Goal: Task Accomplishment & Management: Manage account settings

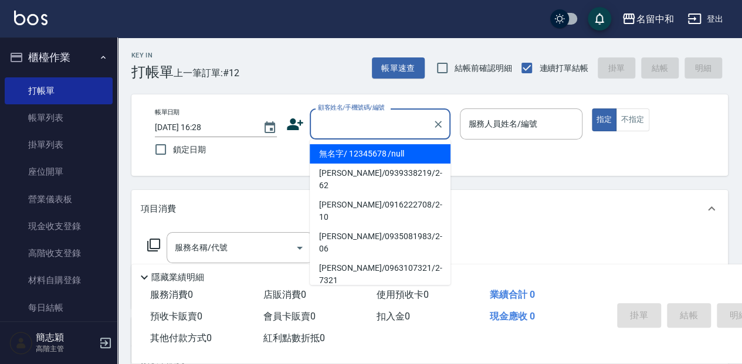
click at [374, 126] on input "顧客姓名/手機號碼/編號" at bounding box center [371, 124] width 113 height 21
click at [377, 151] on li "無名字/ 12345678 /null" at bounding box center [380, 153] width 141 height 19
type input "無名字/ 12345678 /null"
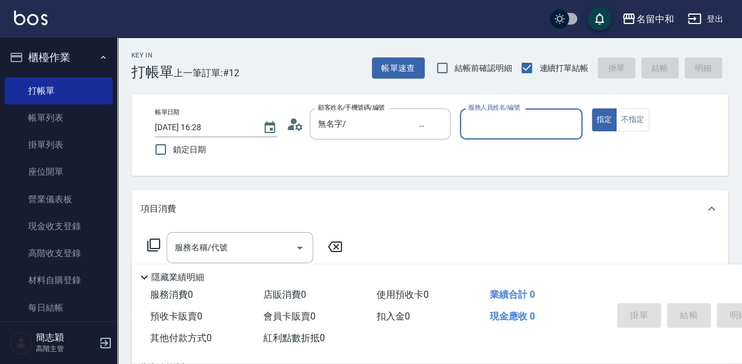
click at [475, 129] on input "服務人員姓名/編號" at bounding box center [520, 124] width 111 height 21
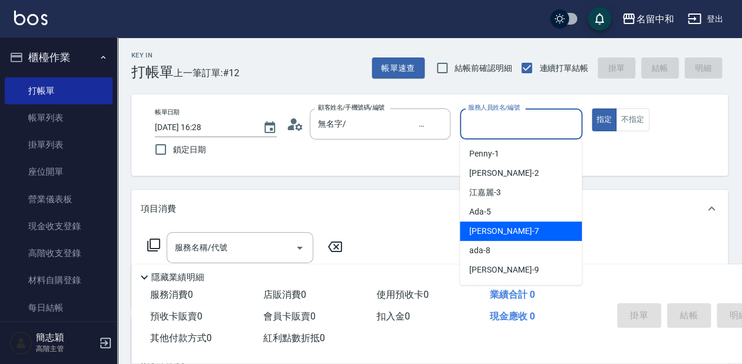
click at [519, 229] on div "[PERSON_NAME] -7" at bounding box center [521, 231] width 122 height 19
type input "[PERSON_NAME]-7"
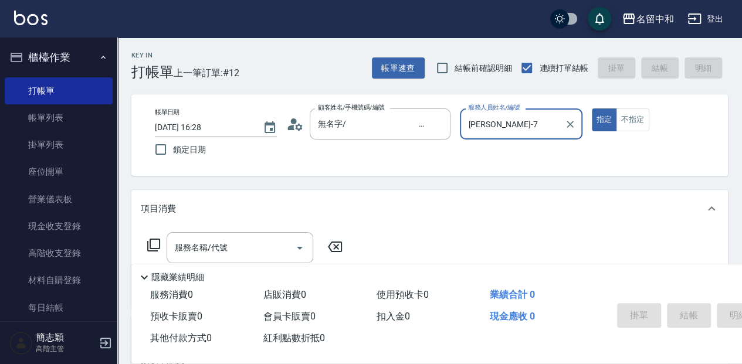
scroll to position [39, 0]
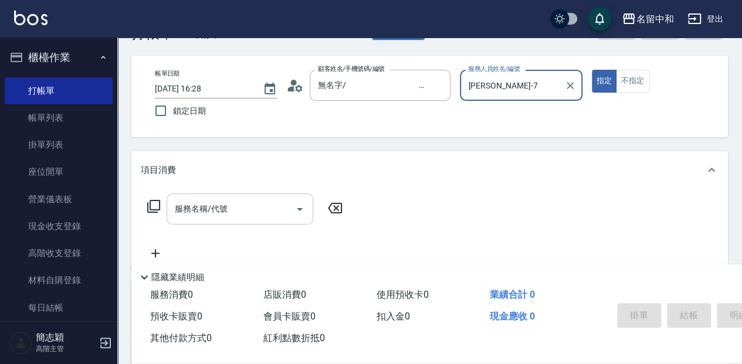
drag, startPoint x: 232, startPoint y: 208, endPoint x: 601, endPoint y: 218, distance: 369.1
click at [236, 208] on input "服務名稱/代號" at bounding box center [231, 209] width 119 height 21
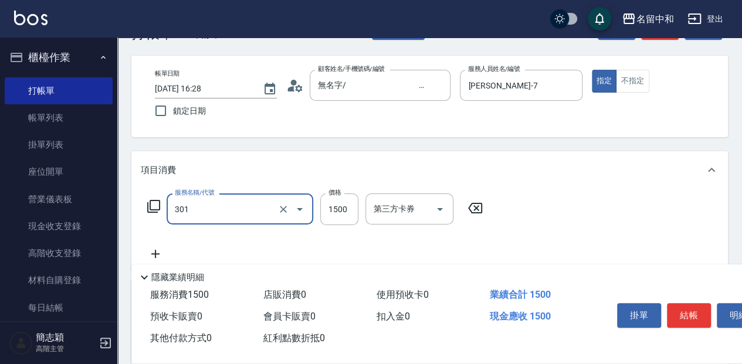
type input "燙髮(1500](301)"
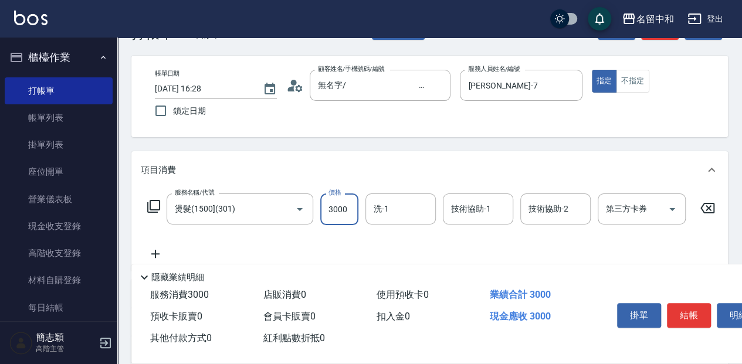
type input "3000"
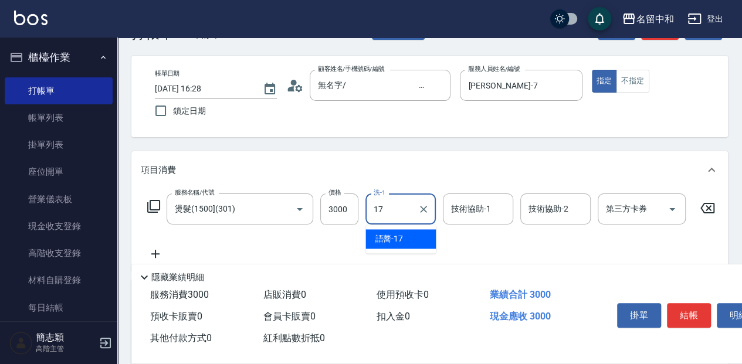
type input "語蕎-17"
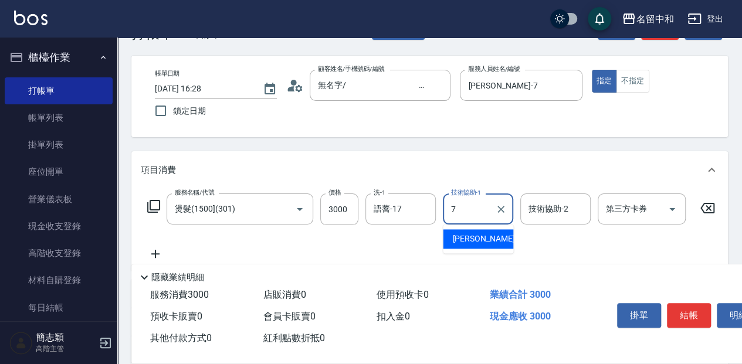
type input "[PERSON_NAME]-7"
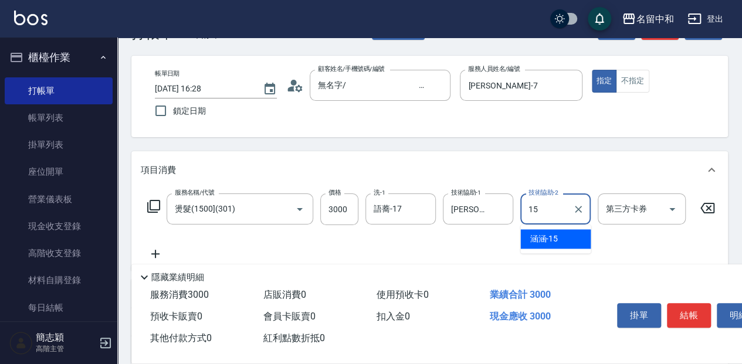
type input "涵涵-15"
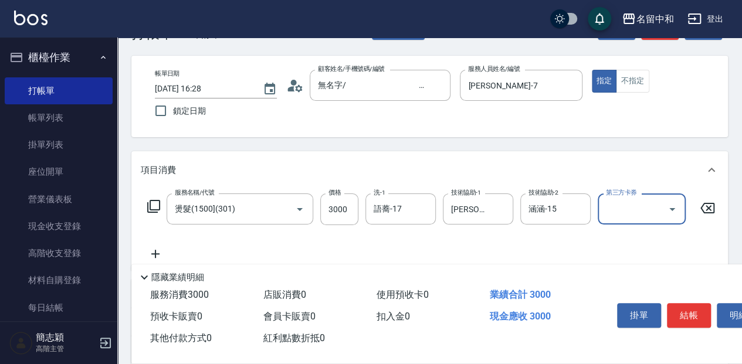
drag, startPoint x: 696, startPoint y: 307, endPoint x: 687, endPoint y: 304, distance: 9.5
click at [696, 307] on button "結帳" at bounding box center [689, 315] width 44 height 25
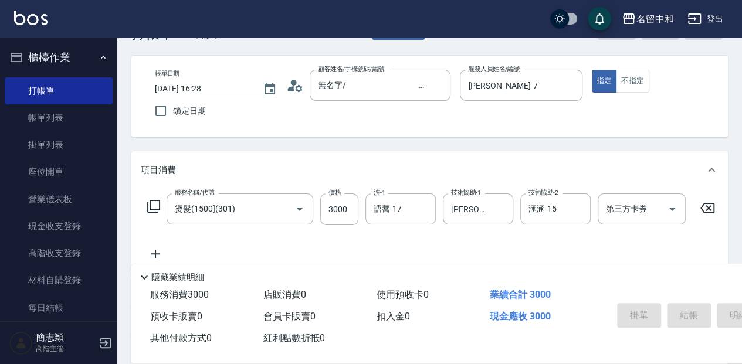
type input "[DATE] 17:35"
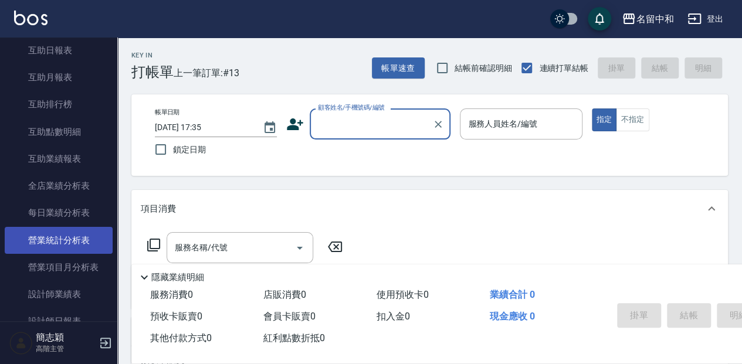
scroll to position [587, 0]
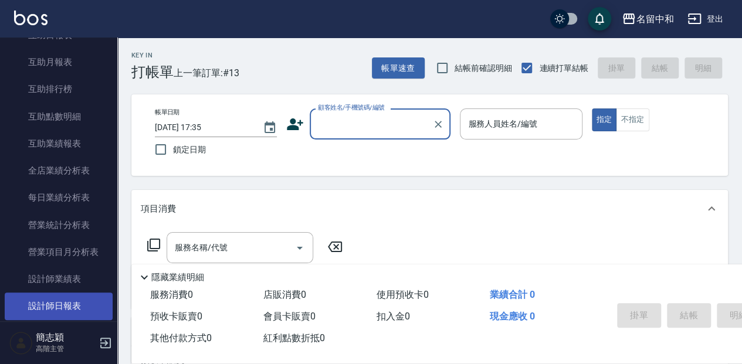
click at [90, 307] on link "設計師日報表" at bounding box center [59, 306] width 108 height 27
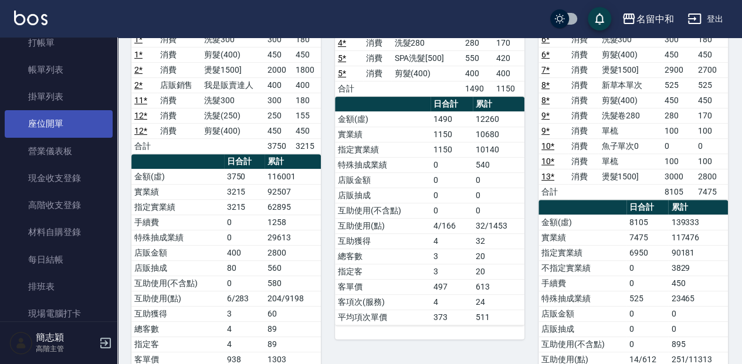
scroll to position [39, 0]
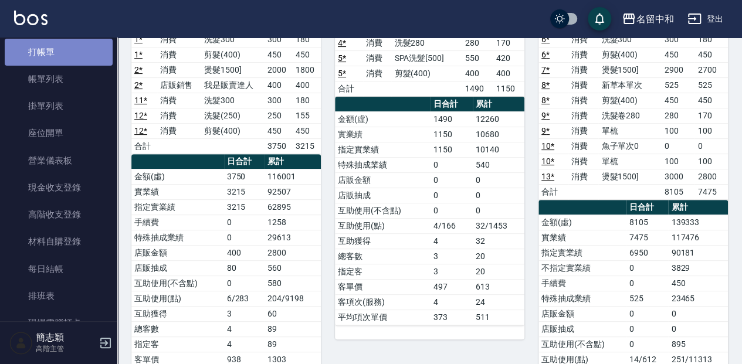
click at [66, 50] on link "打帳單" at bounding box center [59, 52] width 108 height 27
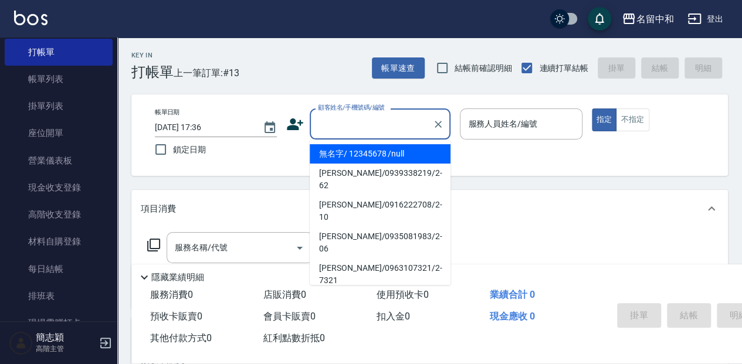
type input "無名字/ 12345678 /null"
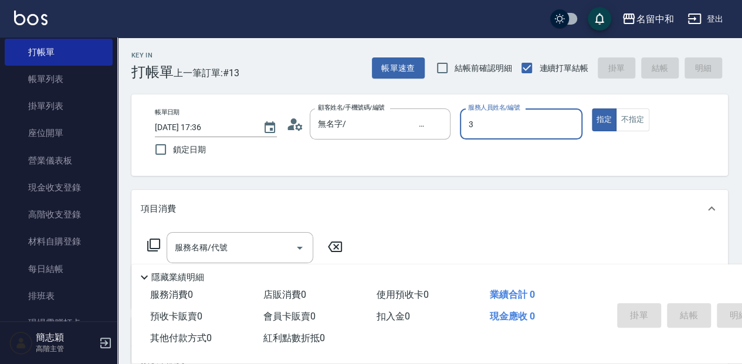
type input "江嘉麗-3"
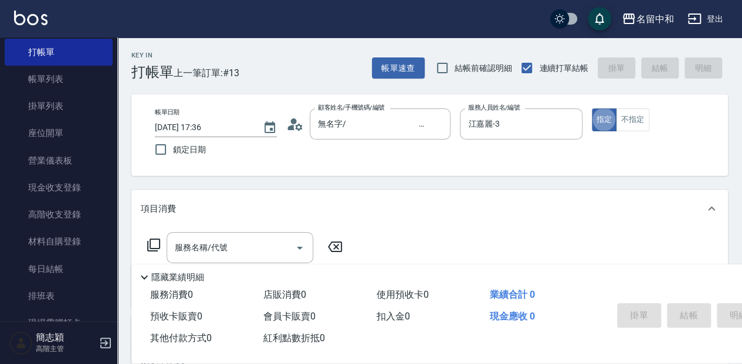
type button "true"
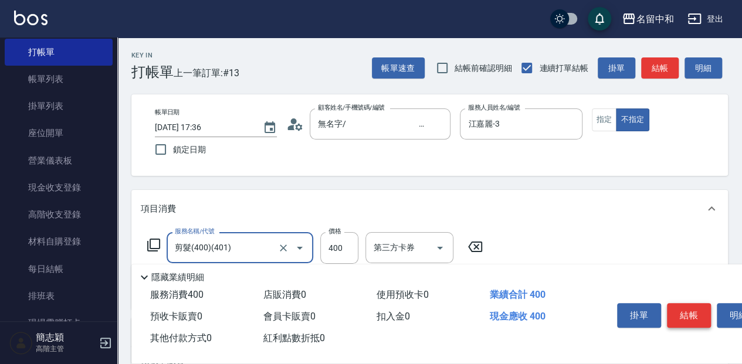
type input "剪髮(400)(401)"
click at [676, 306] on button "結帳" at bounding box center [689, 315] width 44 height 25
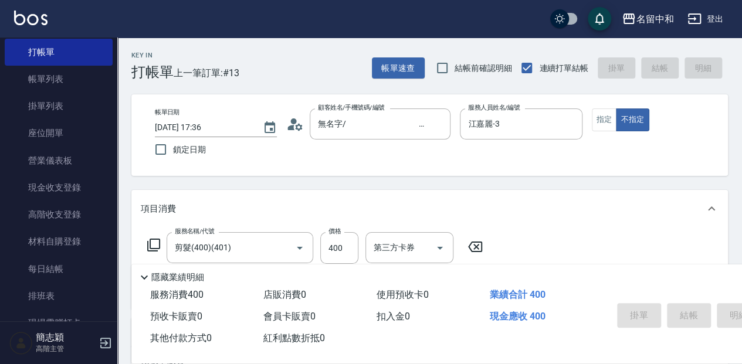
type input "[DATE] 18:04"
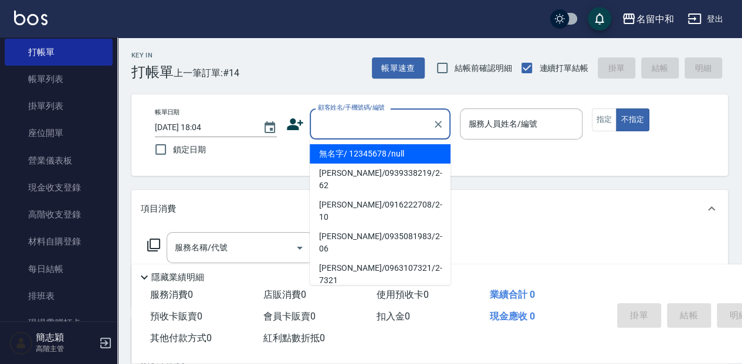
type input "無名字/ 12345678 /null"
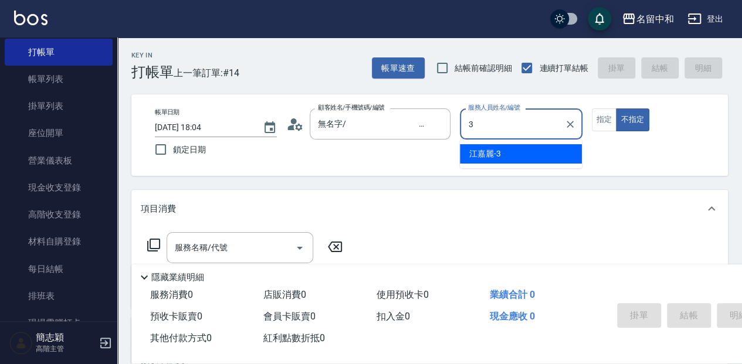
type input "江嘉麗-3"
type button "false"
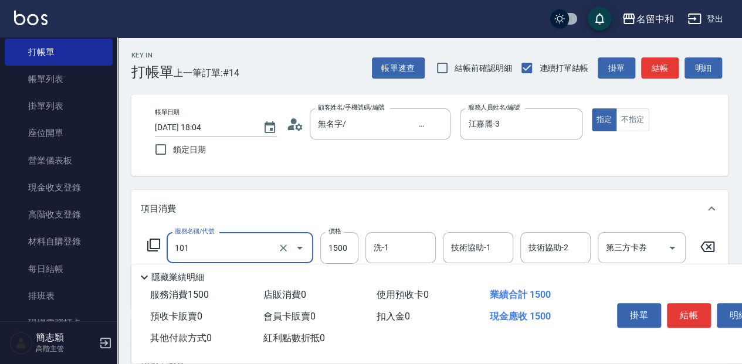
type input "草本頭皮(101)"
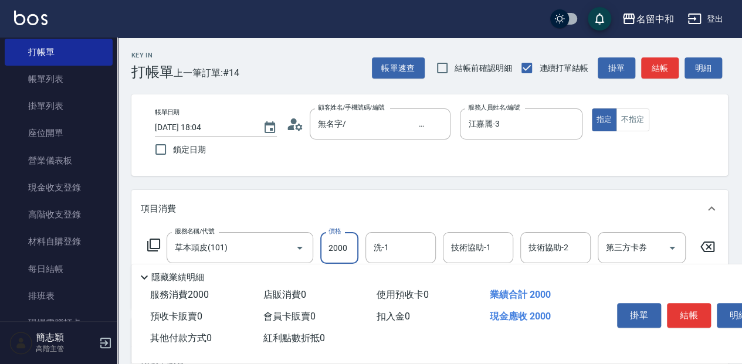
type input "2000"
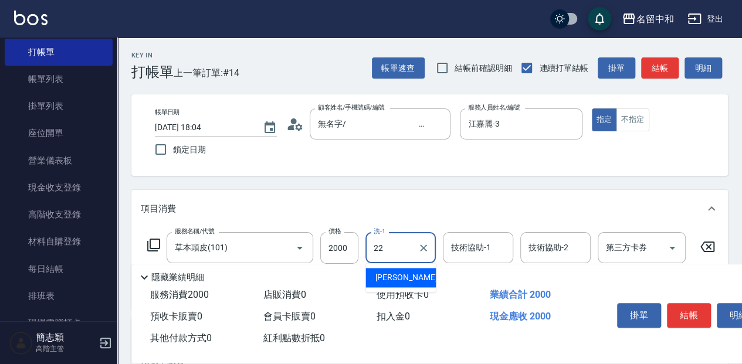
type input "品絜-22"
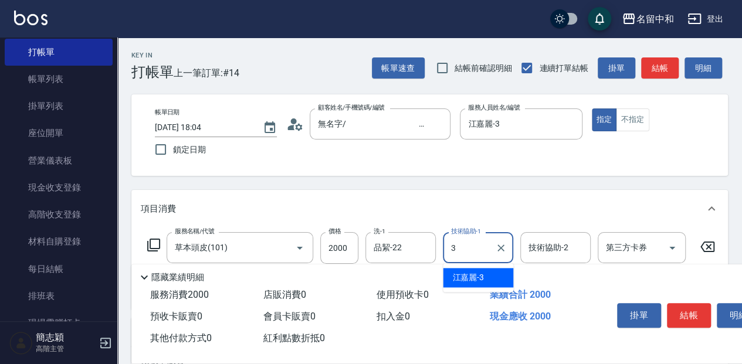
type input "江嘉麗-3"
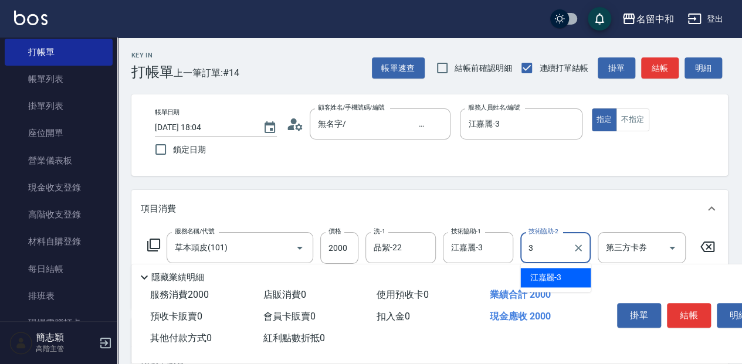
type input "江嘉麗-3"
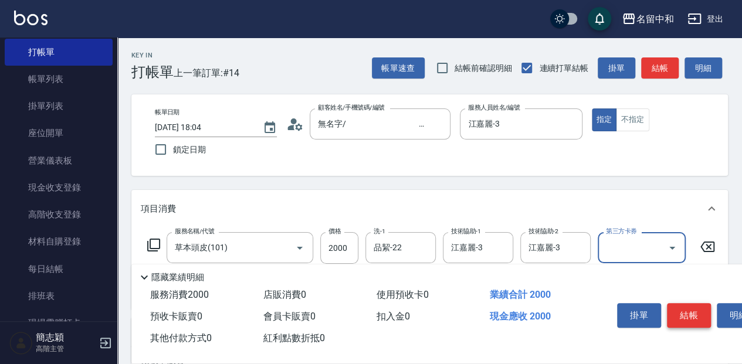
click at [693, 318] on button "結帳" at bounding box center [689, 315] width 44 height 25
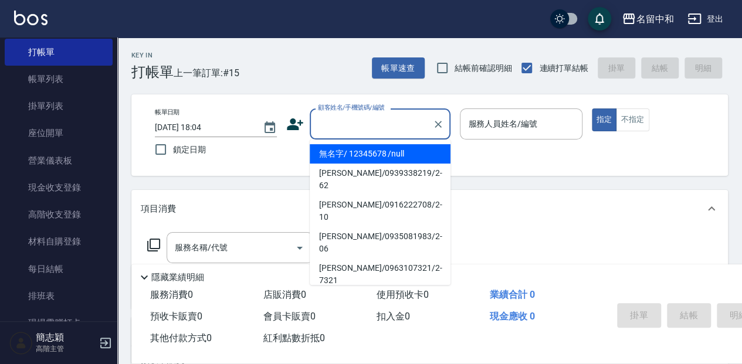
type input "無名字/ 12345678 /null"
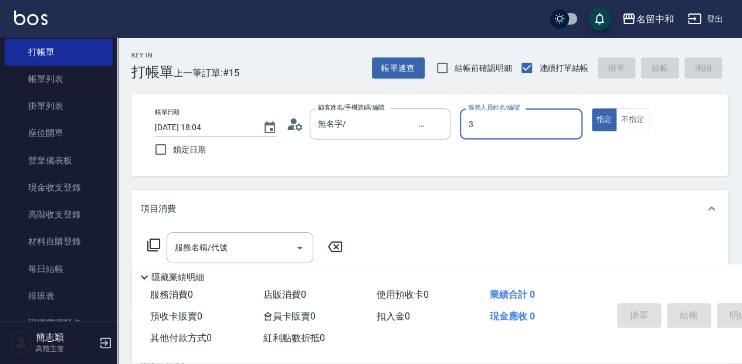
type input "江嘉麗-3"
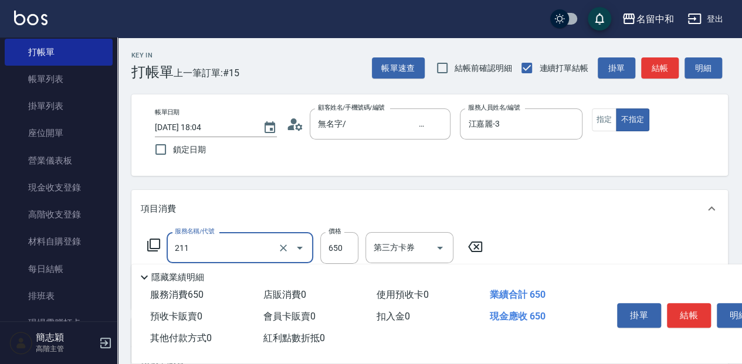
type input "洗+滾珠精油(211)"
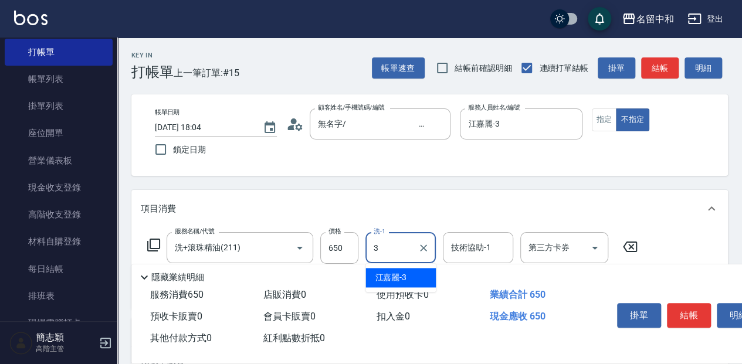
type input "江嘉麗-3"
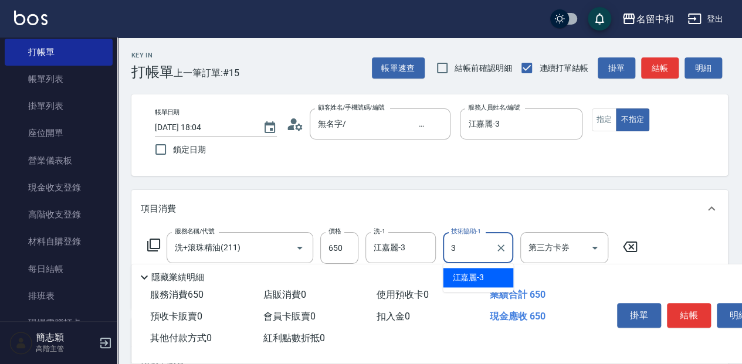
type input "江嘉麗-3"
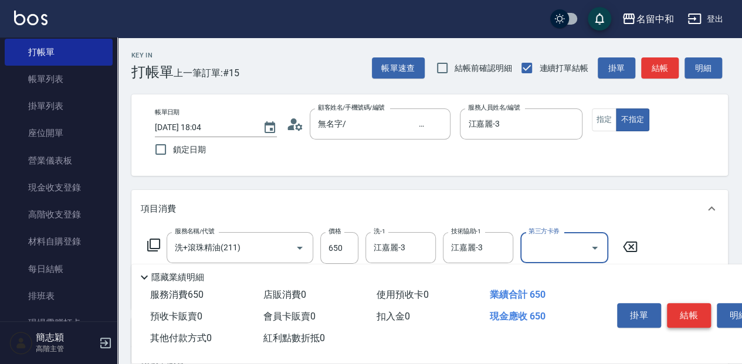
click at [695, 317] on button "結帳" at bounding box center [689, 315] width 44 height 25
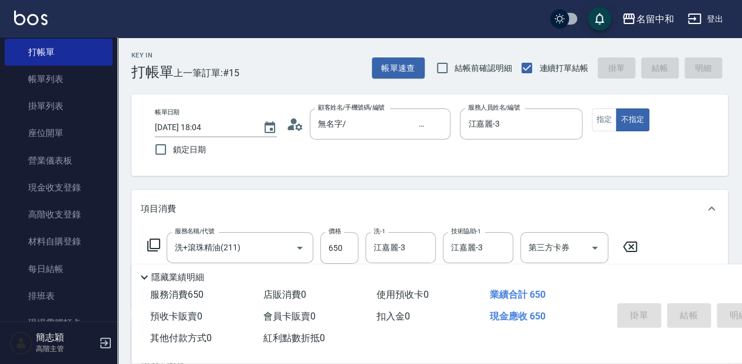
type input "[DATE] 18:05"
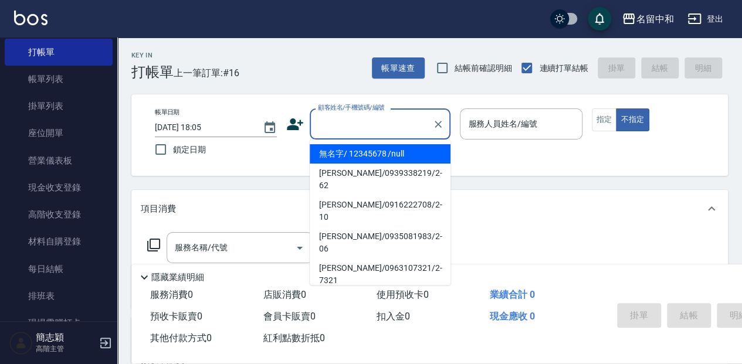
type input "無名字/ 12345678 /null"
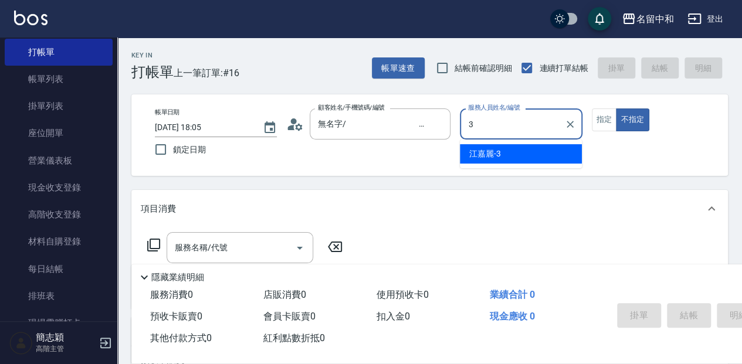
type input "江嘉麗-3"
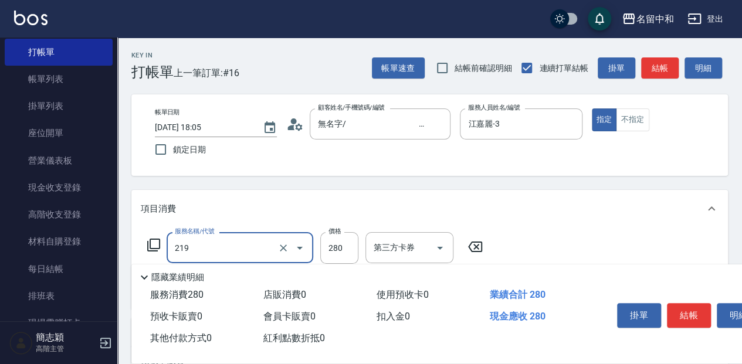
type input "洗髮280(219)"
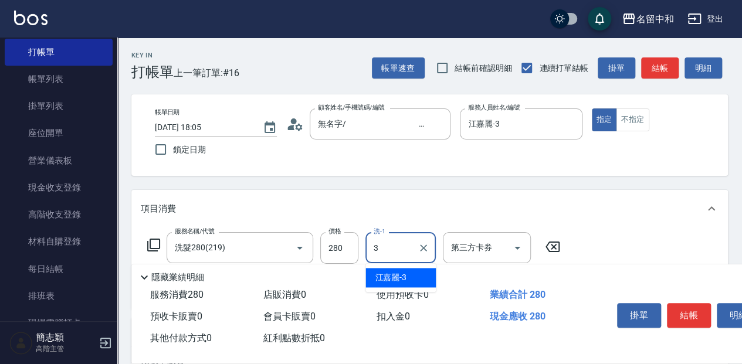
type input "江嘉麗-3"
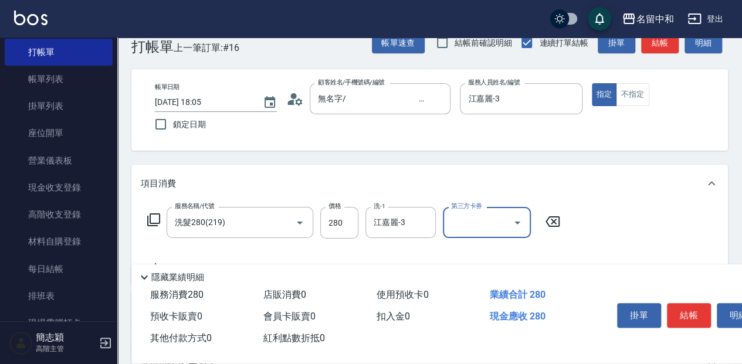
scroll to position [39, 0]
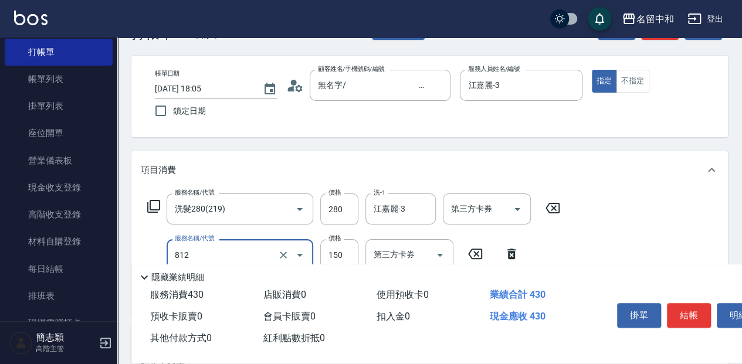
type input "單梳(812)"
type input "320"
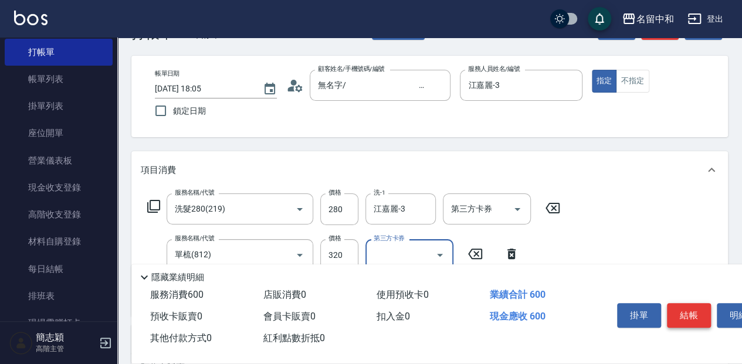
click at [699, 318] on button "結帳" at bounding box center [689, 315] width 44 height 25
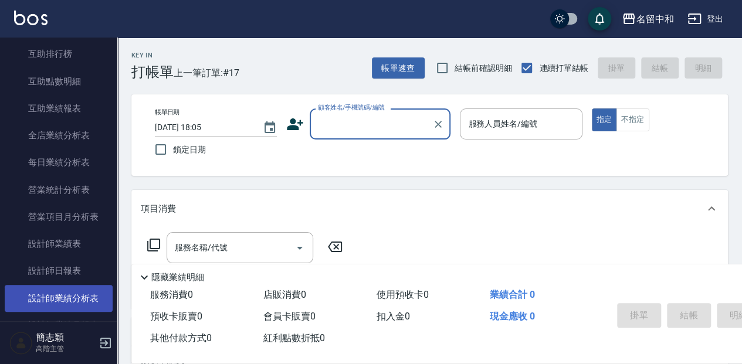
scroll to position [665, 0]
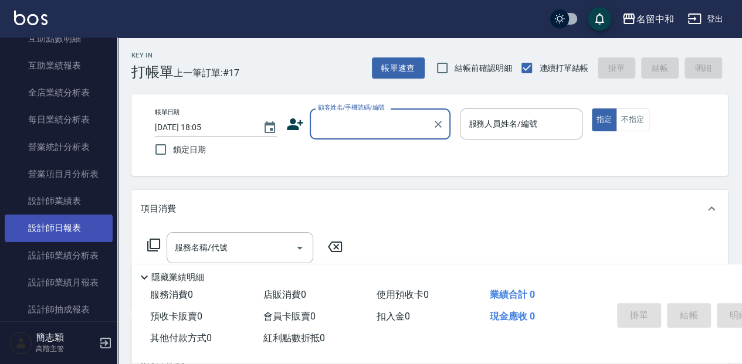
click at [80, 222] on link "設計師日報表" at bounding box center [59, 228] width 108 height 27
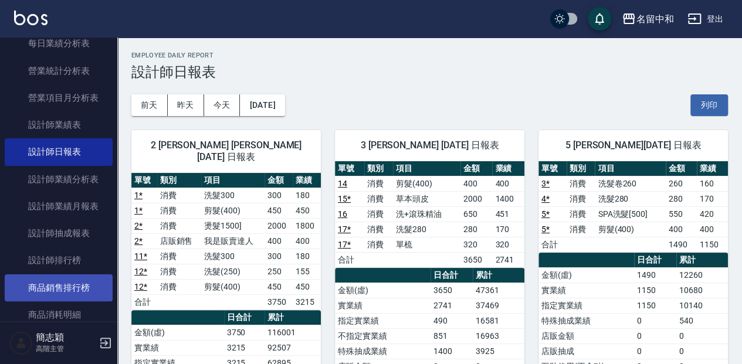
scroll to position [743, 0]
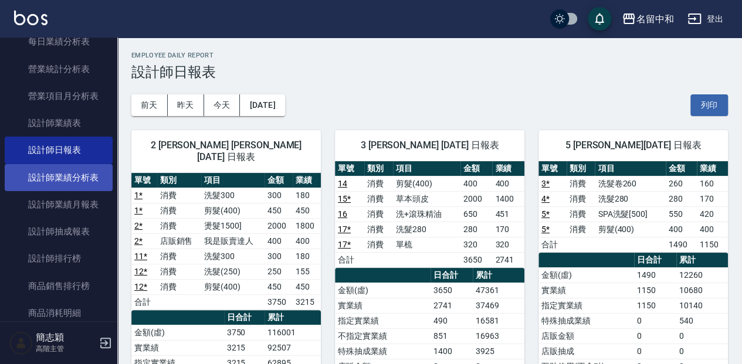
click at [72, 180] on link "設計師業績分析表" at bounding box center [59, 177] width 108 height 27
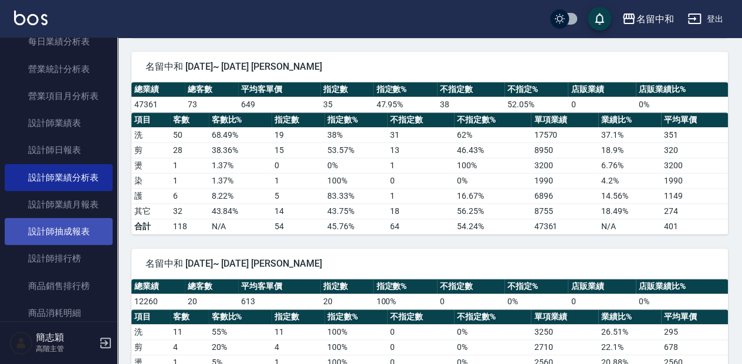
scroll to position [313, 0]
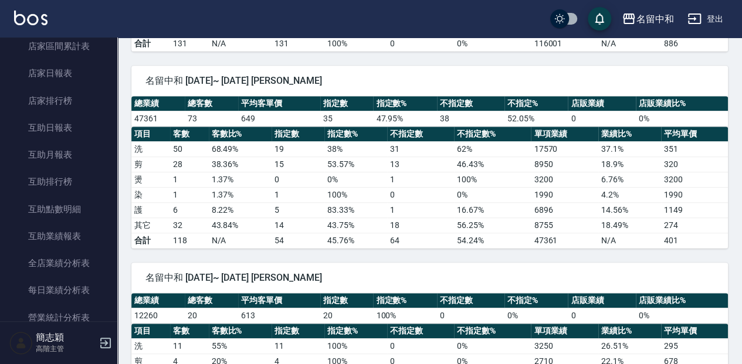
click at [111, 52] on nav "櫃檯作業 打帳單 帳單列表 掛單列表 座位開單 營業儀表板 現金收支登錄 高階收支登錄 材料自購登錄 每日結帳 排班表 現場電腦打卡 掃碼打卡 預約管理 預約…" at bounding box center [58, 180] width 117 height 284
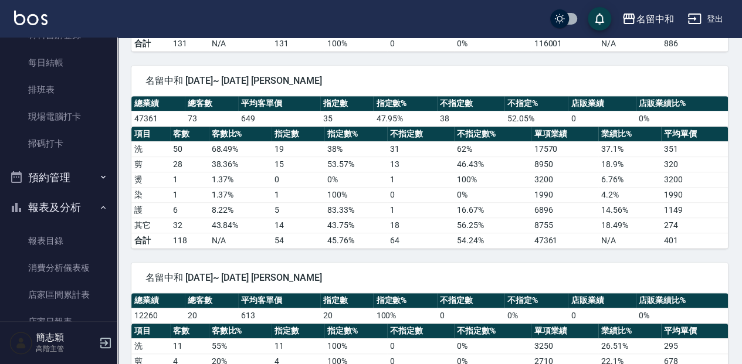
scroll to position [0, 0]
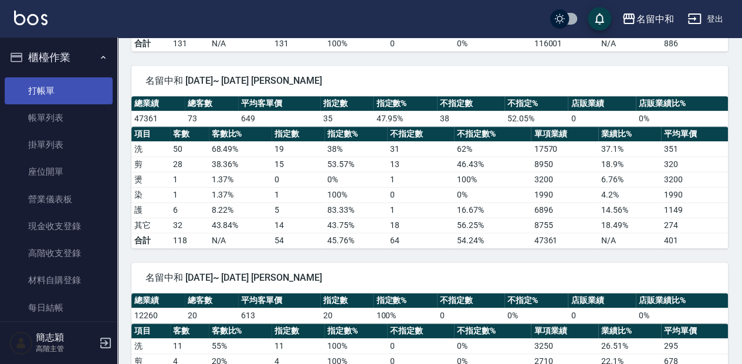
click at [102, 84] on link "打帳單" at bounding box center [59, 90] width 108 height 27
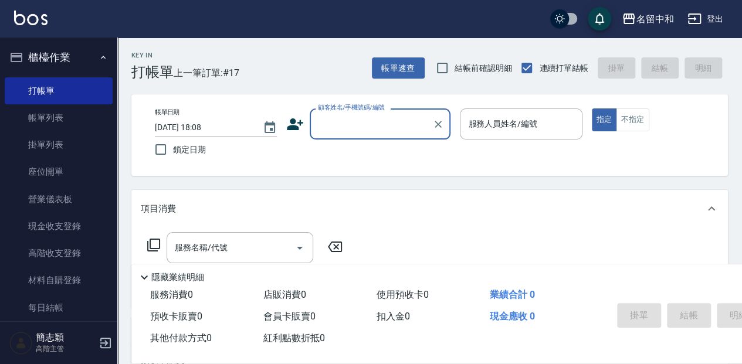
click at [337, 131] on input "顧客姓名/手機號碼/編號" at bounding box center [371, 124] width 113 height 21
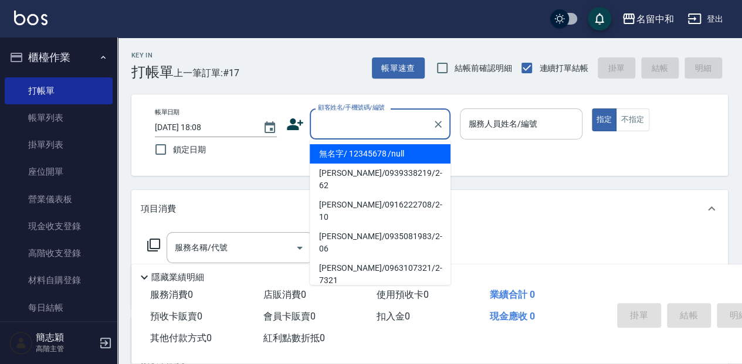
drag, startPoint x: 343, startPoint y: 149, endPoint x: 499, endPoint y: 133, distance: 156.9
click at [344, 149] on li "無名字/ 12345678 /null" at bounding box center [380, 153] width 141 height 19
type input "無名字/ 12345678 /null"
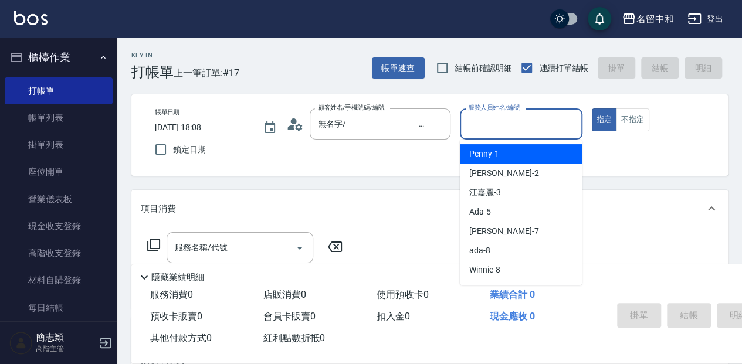
drag, startPoint x: 546, startPoint y: 128, endPoint x: 520, endPoint y: 184, distance: 61.4
click at [544, 128] on input "服務人員姓名/編號" at bounding box center [520, 124] width 111 height 21
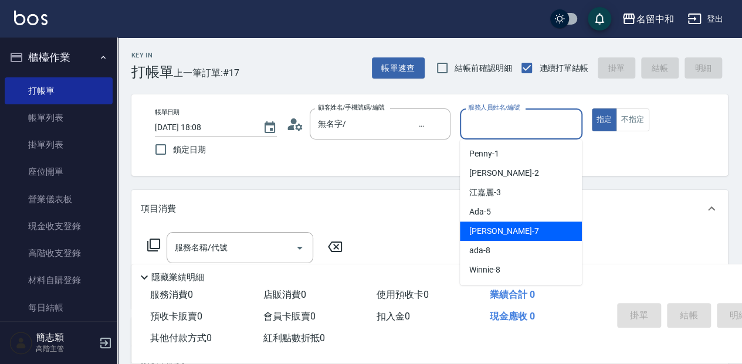
click at [503, 231] on span "[PERSON_NAME] -7" at bounding box center [503, 231] width 69 height 12
type input "[PERSON_NAME]-7"
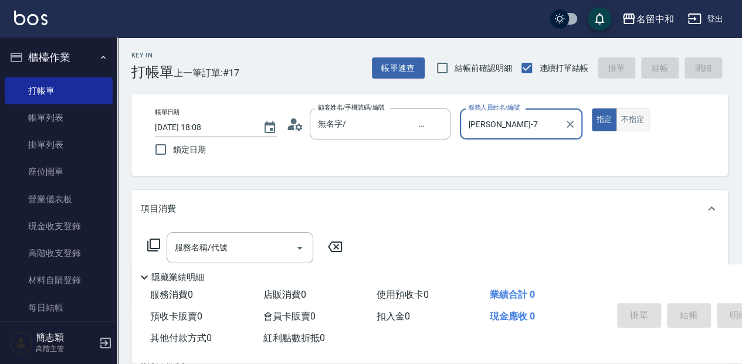
click at [626, 119] on button "不指定" at bounding box center [632, 120] width 33 height 23
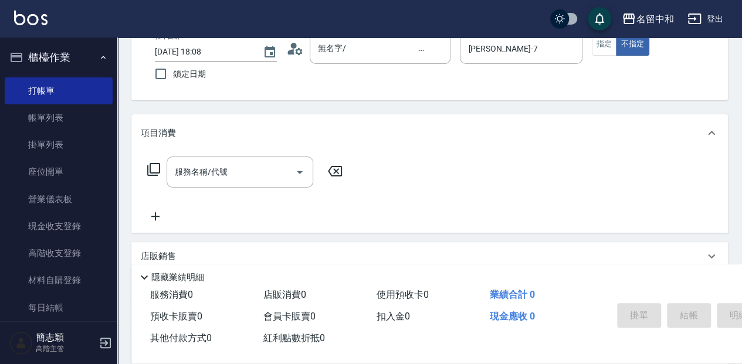
scroll to position [78, 0]
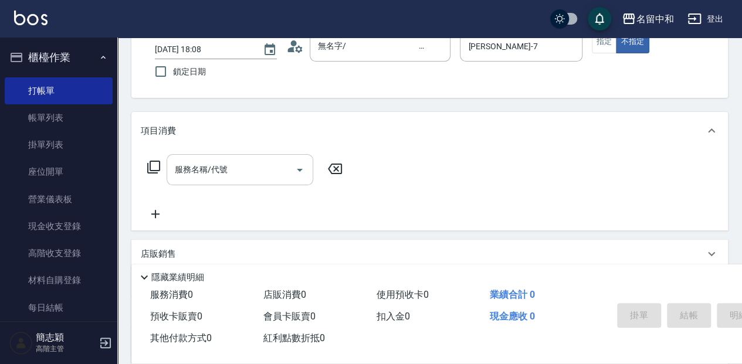
click at [228, 171] on input "服務名稱/代號" at bounding box center [231, 170] width 119 height 21
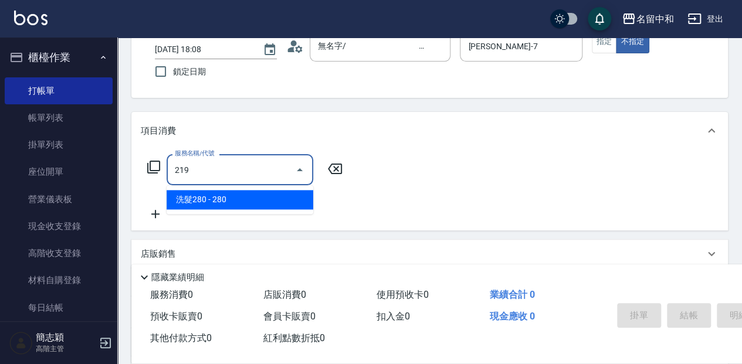
type input "洗髮280(219)"
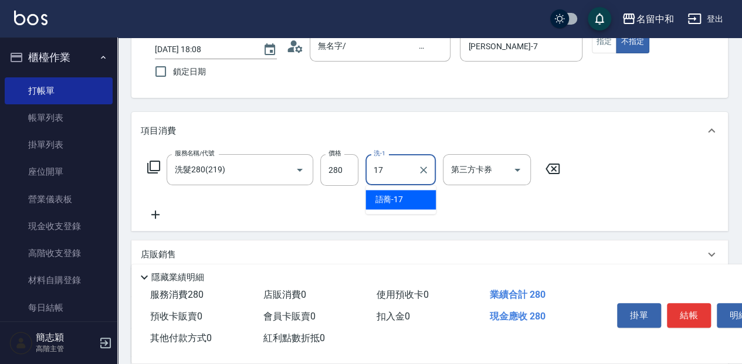
type input "語蕎-17"
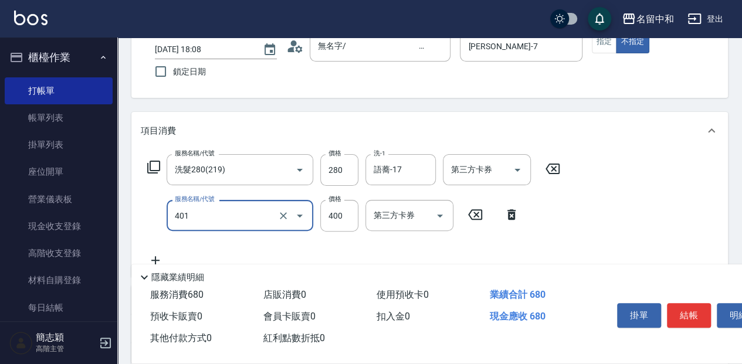
type input "剪髮(400)(401)"
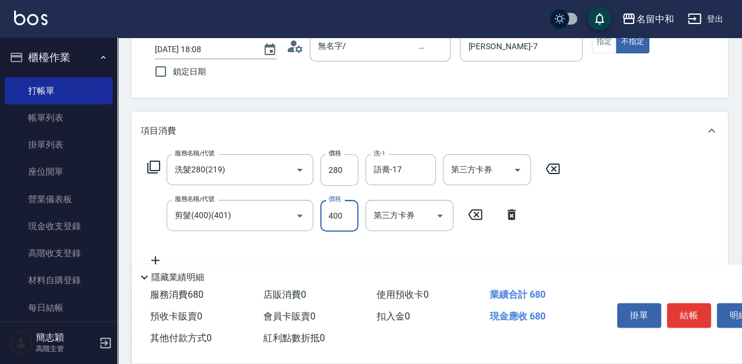
click at [686, 309] on button "結帳" at bounding box center [689, 315] width 44 height 25
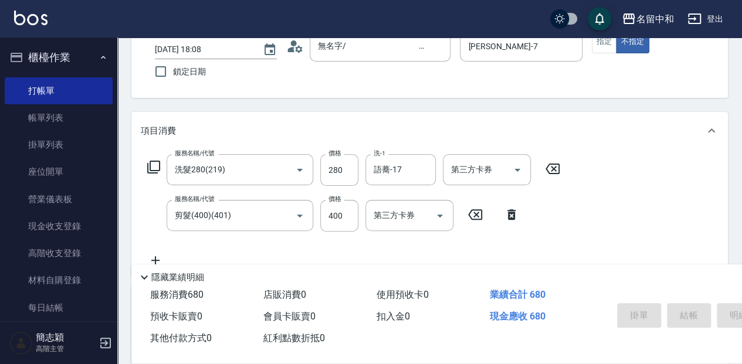
type input "[DATE] 18:10"
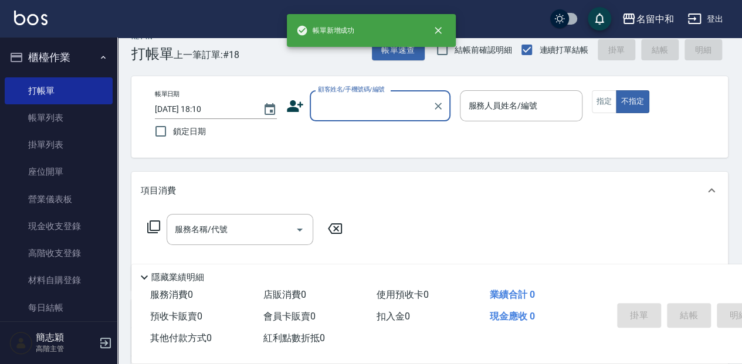
scroll to position [0, 0]
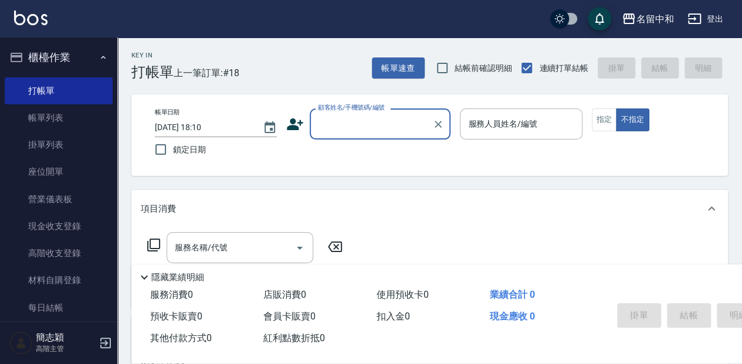
click at [360, 123] on input "顧客姓名/手機號碼/編號" at bounding box center [371, 124] width 113 height 21
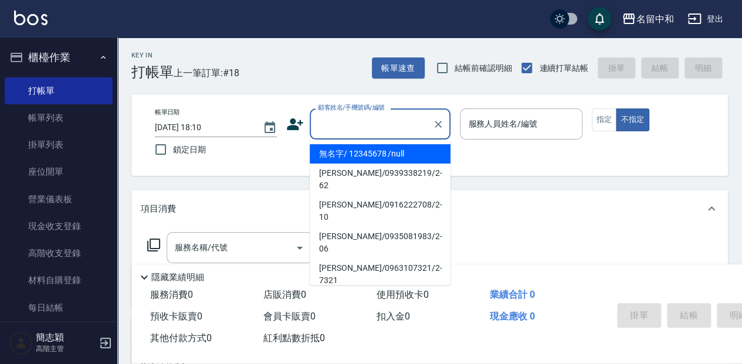
click at [352, 148] on li "無名字/ 12345678 /null" at bounding box center [380, 153] width 141 height 19
type input "無名字/ 12345678 /null"
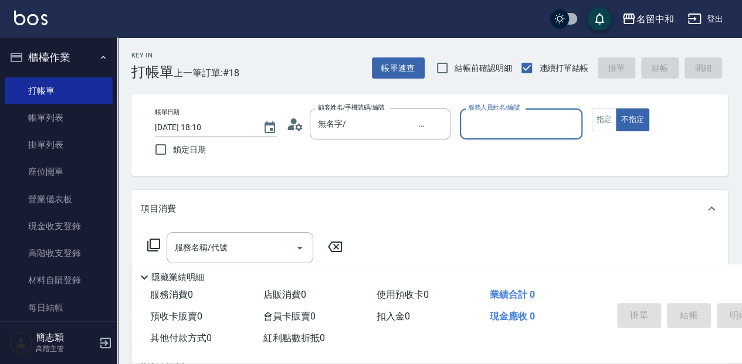
click at [544, 113] on div "服務人員姓名/編號" at bounding box center [521, 124] width 122 height 31
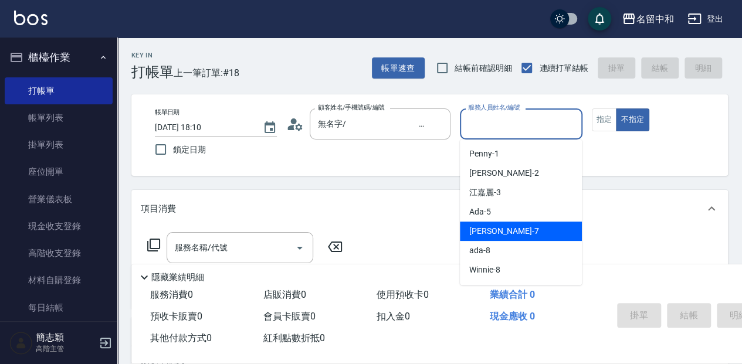
click at [524, 237] on div "[PERSON_NAME] -7" at bounding box center [521, 231] width 122 height 19
type input "[PERSON_NAME]-7"
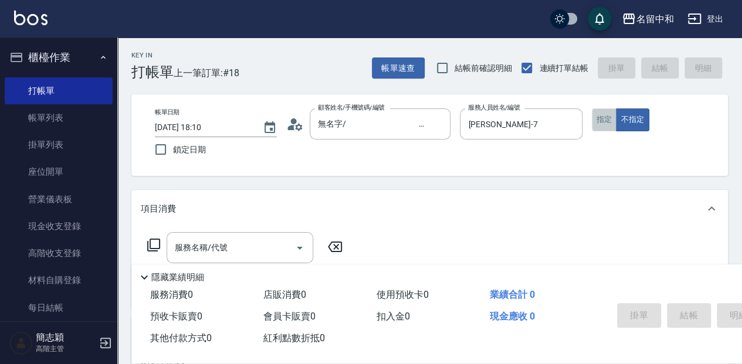
click at [605, 117] on button "指定" at bounding box center [604, 120] width 25 height 23
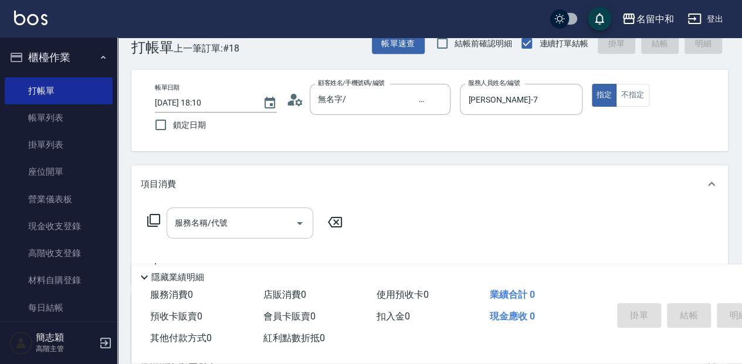
scroll to position [39, 0]
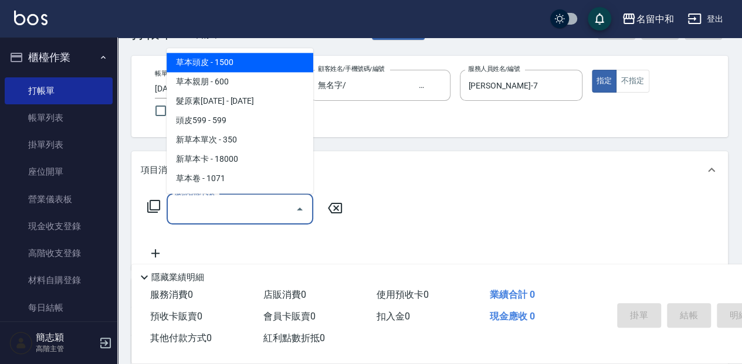
drag, startPoint x: 219, startPoint y: 208, endPoint x: 344, endPoint y: 209, distance: 125.0
click at [222, 208] on input "服務名稱/代號" at bounding box center [231, 209] width 119 height 21
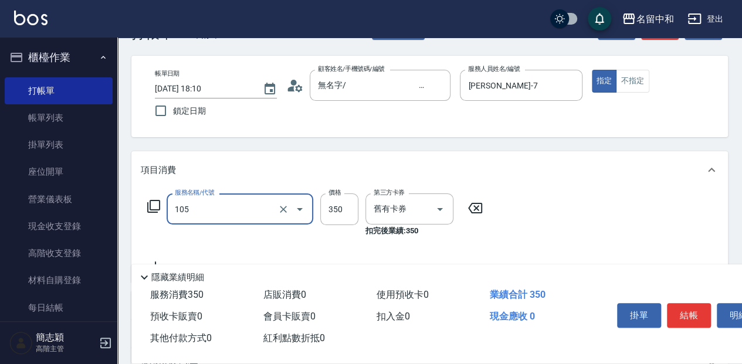
type input "新草本單次(105)"
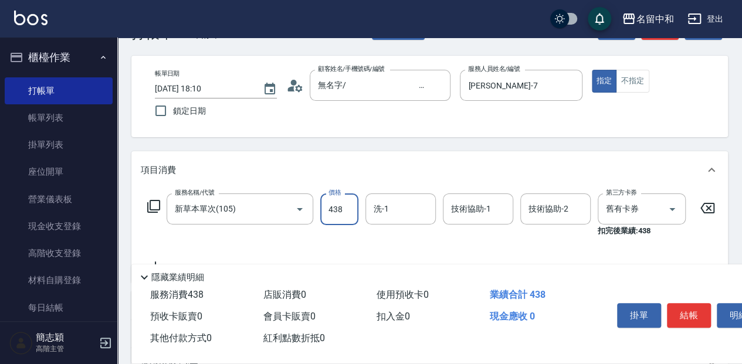
type input "438"
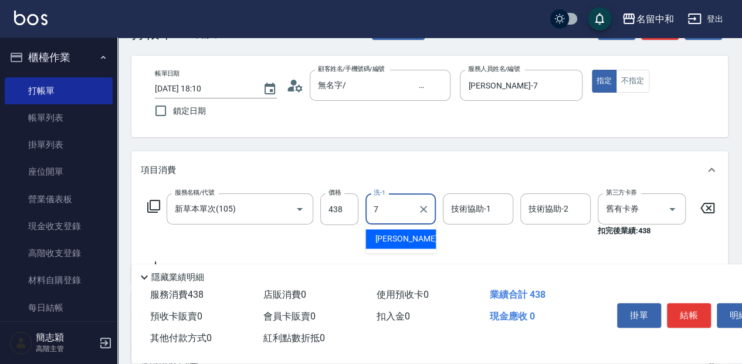
type input "[PERSON_NAME]-7"
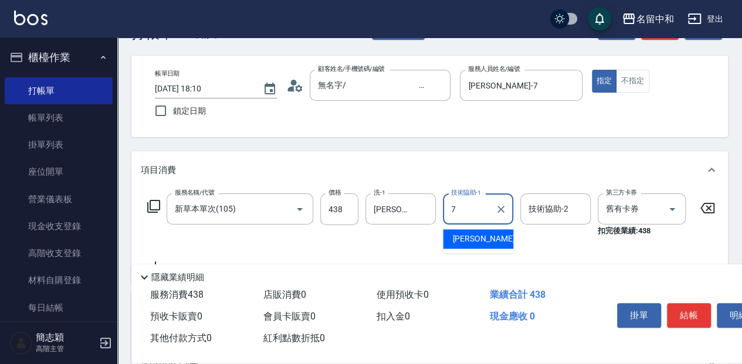
type input "[PERSON_NAME]-7"
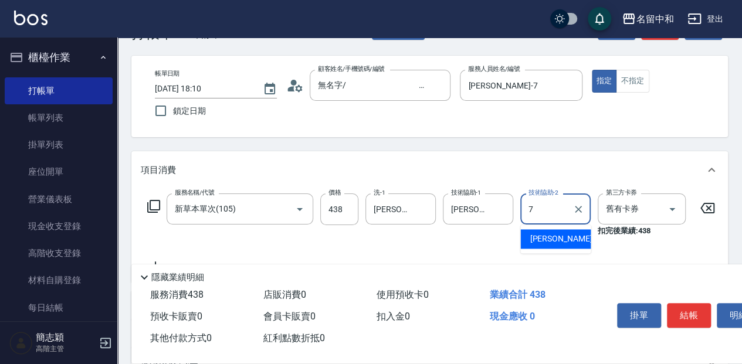
type input "[PERSON_NAME]-7"
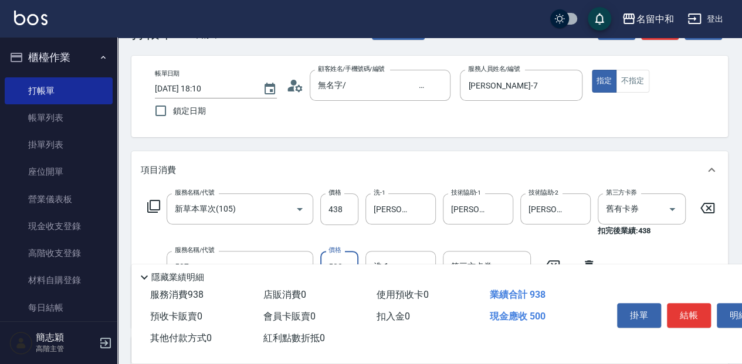
type input "補染(507)"
type input "1000"
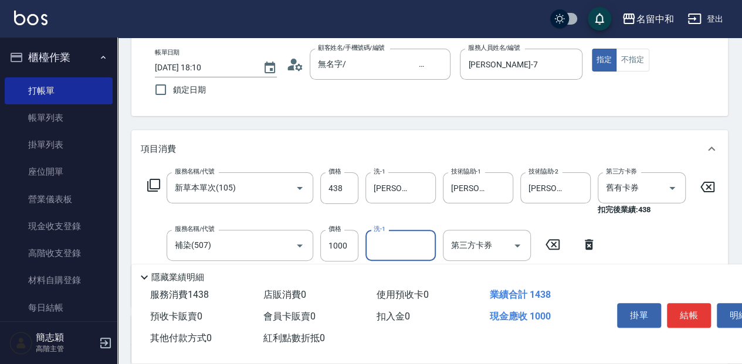
scroll to position [78, 0]
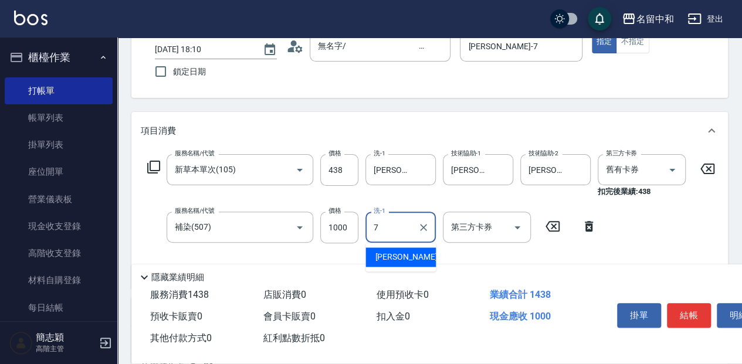
type input "[PERSON_NAME]-7"
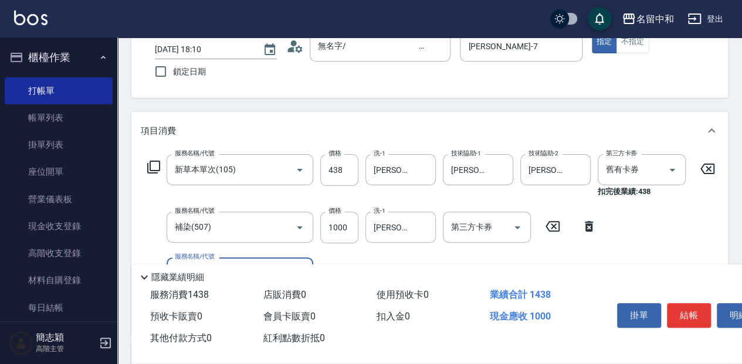
scroll to position [117, 0]
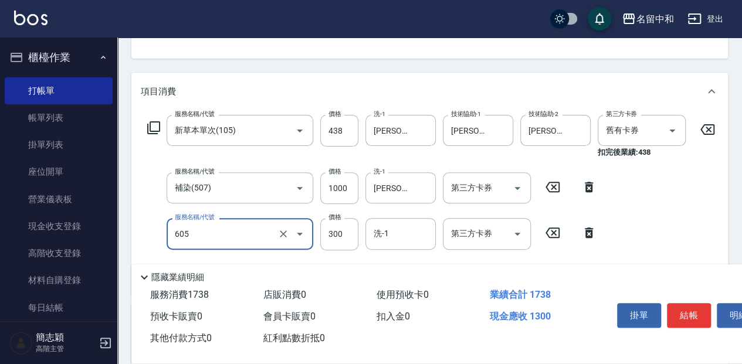
type input "燙前護(300)(605)"
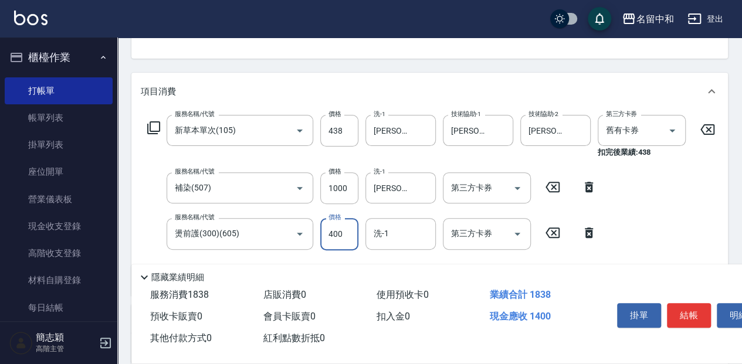
type input "400"
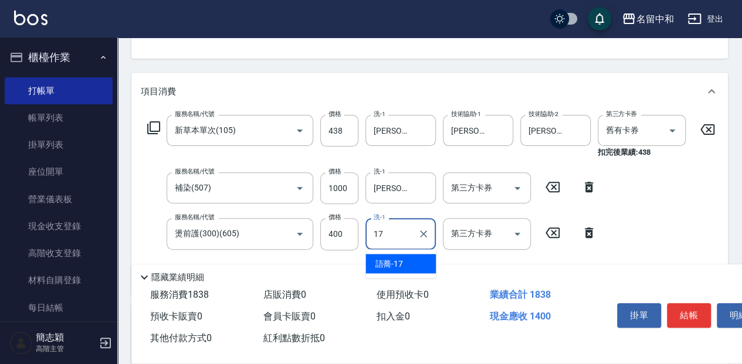
type input "語蕎-17"
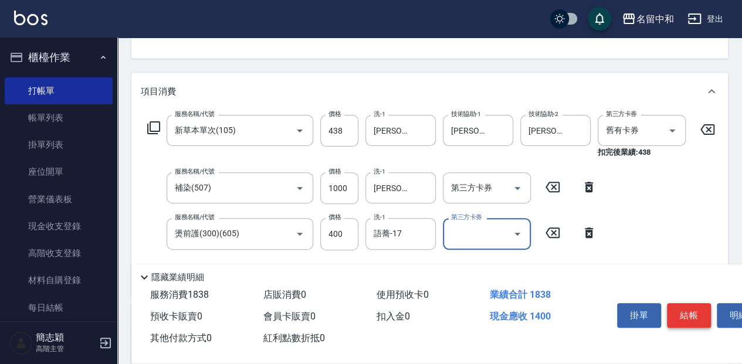
click at [694, 309] on button "結帳" at bounding box center [689, 315] width 44 height 25
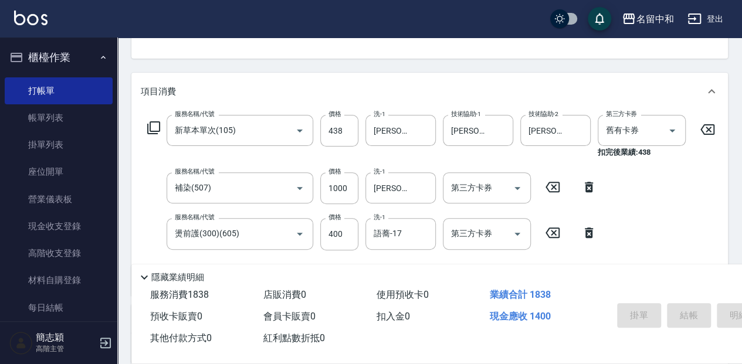
type input "[DATE] 18:53"
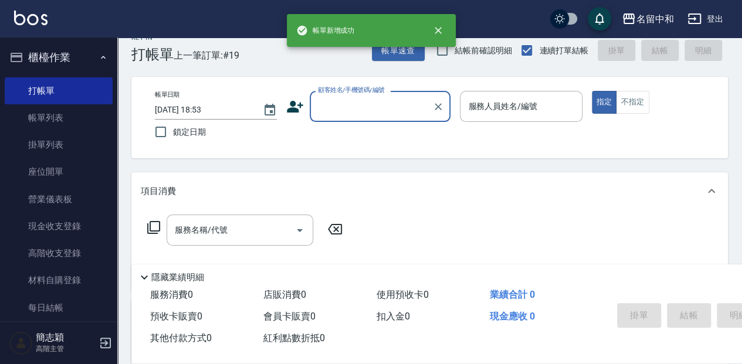
scroll to position [0, 0]
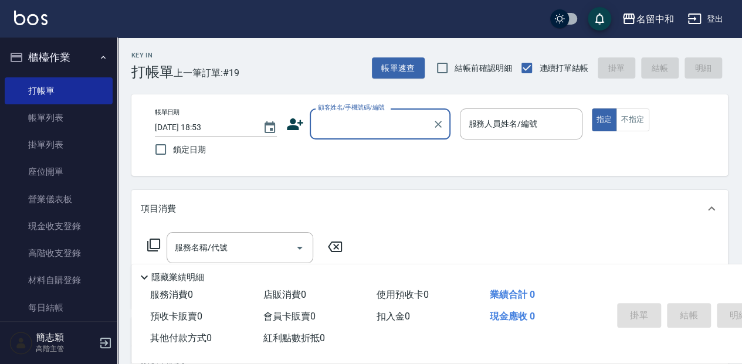
click at [401, 124] on input "顧客姓名/手機號碼/編號" at bounding box center [371, 124] width 113 height 21
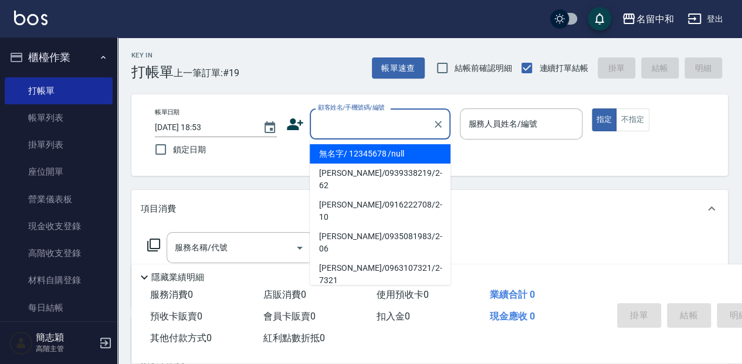
click at [402, 150] on li "無名字/ 12345678 /null" at bounding box center [380, 153] width 141 height 19
type input "無名字/ 12345678 /null"
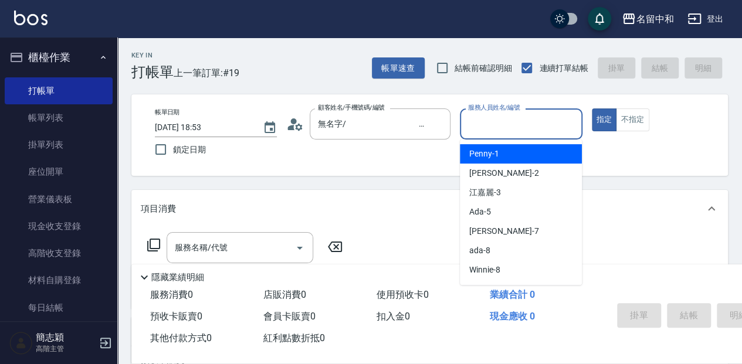
click at [549, 126] on input "服務人員姓名/編號" at bounding box center [520, 124] width 111 height 21
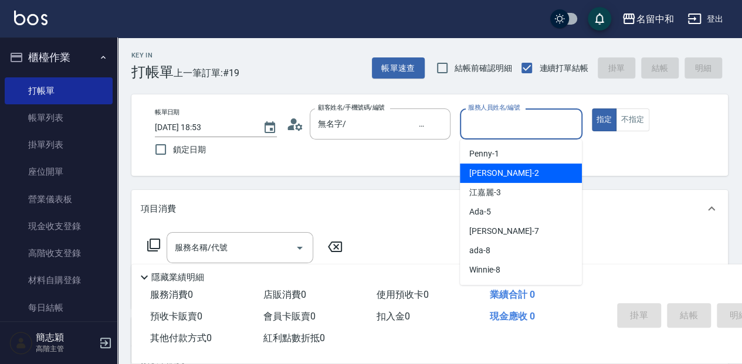
click at [535, 170] on div "[PERSON_NAME] -2" at bounding box center [521, 173] width 122 height 19
type input "[PERSON_NAME]-2"
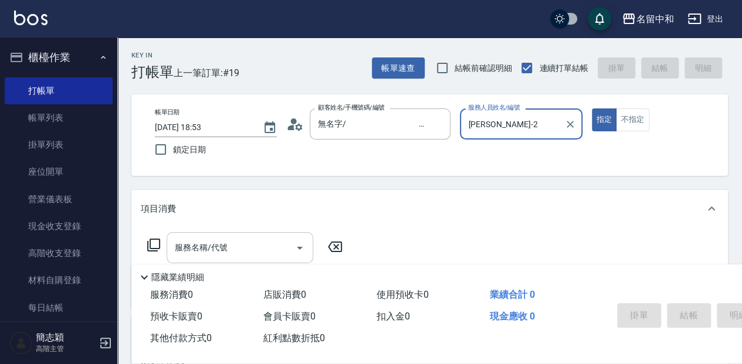
click at [268, 236] on div "服務名稱/代號" at bounding box center [240, 247] width 147 height 31
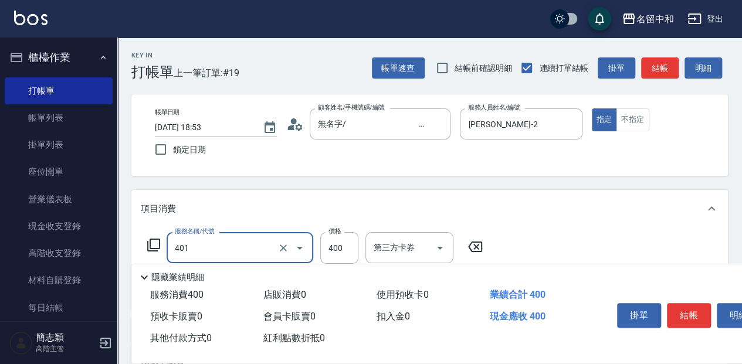
type input "剪髮(400)(401)"
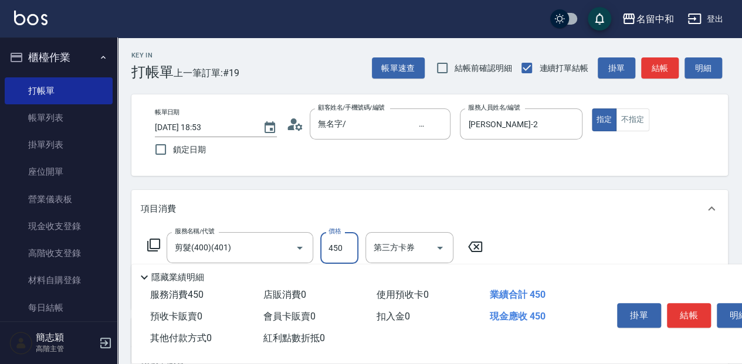
type input "450"
click at [703, 307] on button "結帳" at bounding box center [689, 315] width 44 height 25
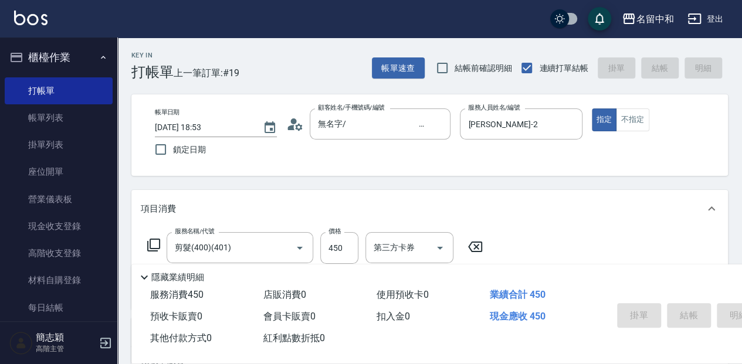
type input "[DATE] 19:18"
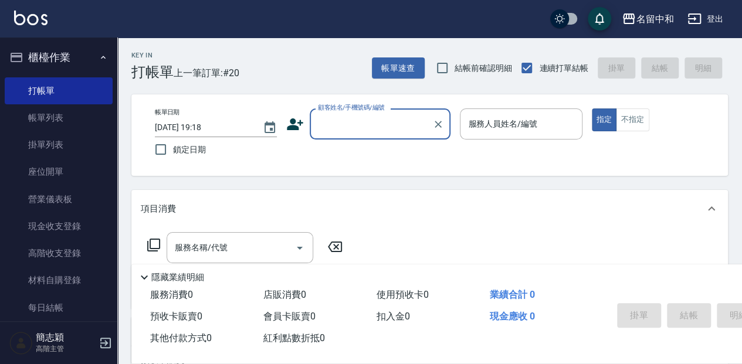
click at [379, 126] on input "顧客姓名/手機號碼/編號" at bounding box center [371, 124] width 113 height 21
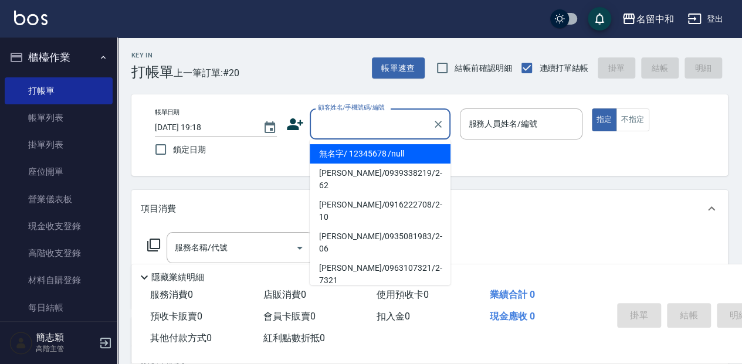
click at [374, 154] on li "無名字/ 12345678 /null" at bounding box center [380, 153] width 141 height 19
type input "無名字/ 12345678 /null"
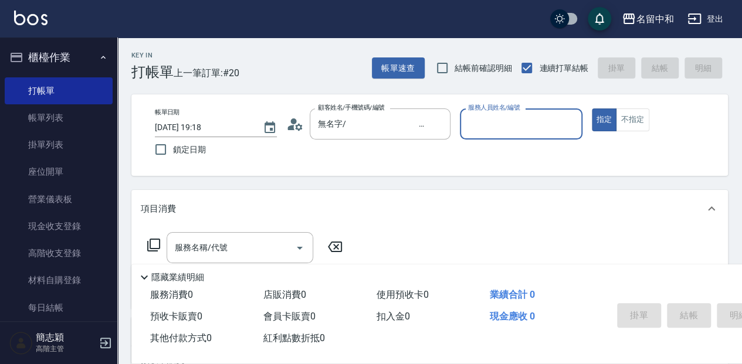
click at [509, 137] on div "服務人員姓名/編號" at bounding box center [521, 124] width 122 height 31
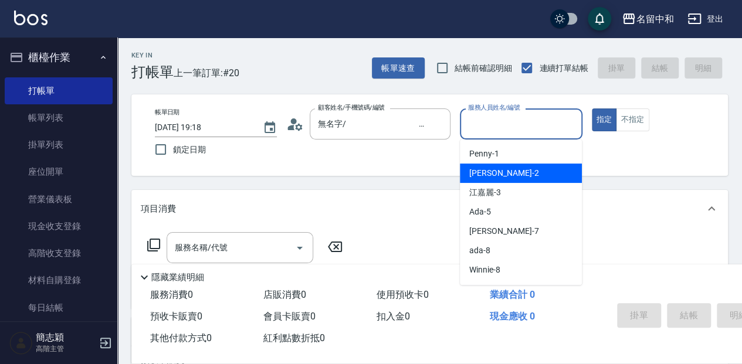
click at [503, 180] on div "[PERSON_NAME] -2" at bounding box center [521, 173] width 122 height 19
type input "[PERSON_NAME]-2"
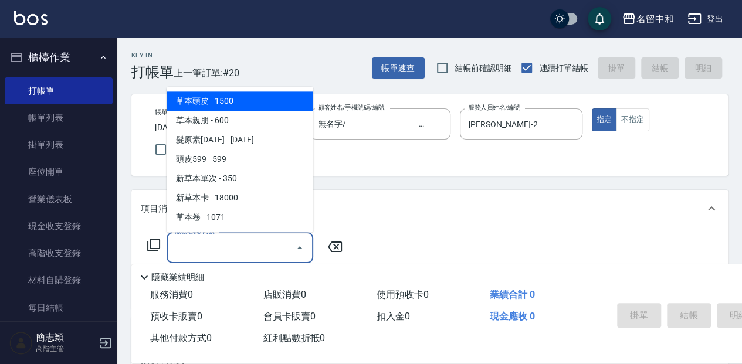
click at [192, 252] on input "服務名稱/代號" at bounding box center [231, 248] width 119 height 21
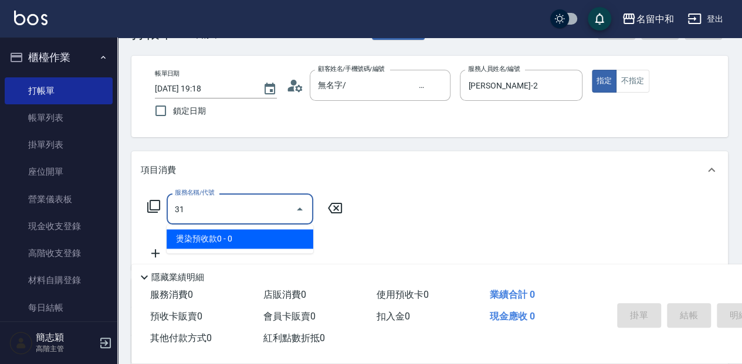
type input "310"
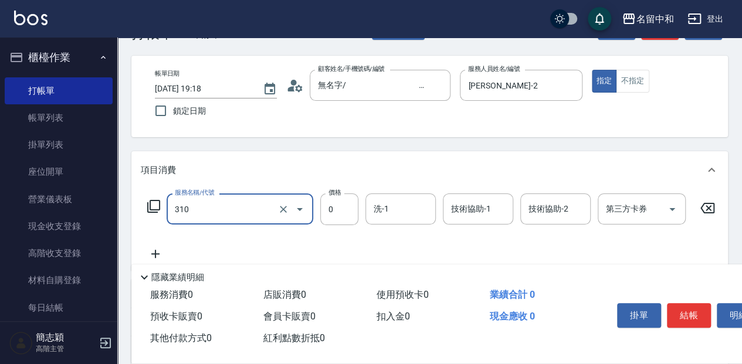
click at [238, 219] on div "310 服務名稱/代號" at bounding box center [240, 209] width 147 height 31
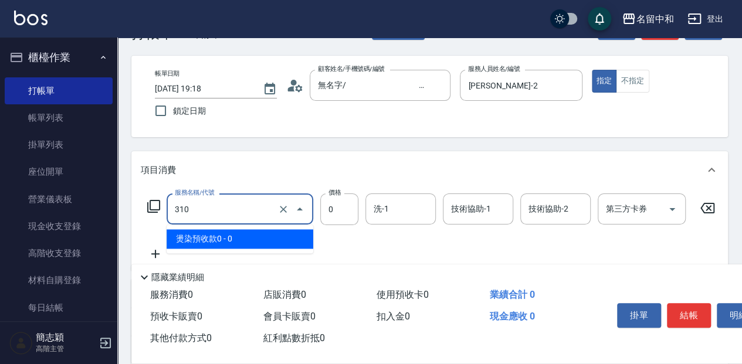
drag, startPoint x: 238, startPoint y: 219, endPoint x: 160, endPoint y: 204, distance: 79.6
click at [160, 204] on div "服務名稱/代號 310 服務名稱/代號 價格 0 價格 洗-1 洗-1 技術協助-1 技術協助-1 技術協助-2 技術協助-2 第三方卡券 第三方卡券" at bounding box center [431, 210] width 581 height 32
drag, startPoint x: 186, startPoint y: 213, endPoint x: 178, endPoint y: 215, distance: 7.8
click at [178, 215] on input "310" at bounding box center [223, 209] width 103 height 21
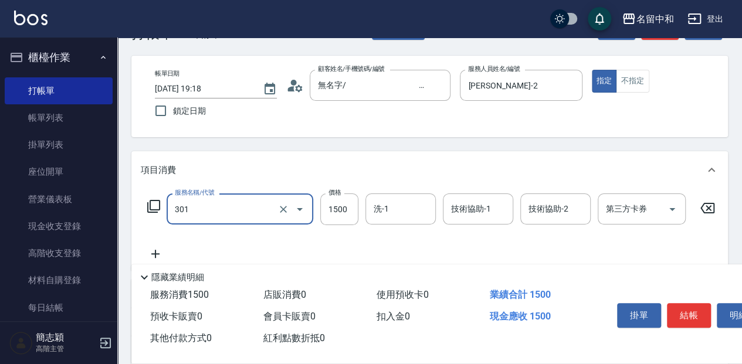
type input "燙髮(1500](301)"
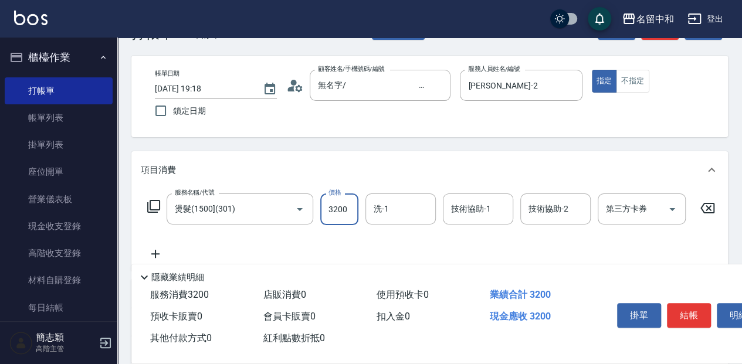
type input "3200"
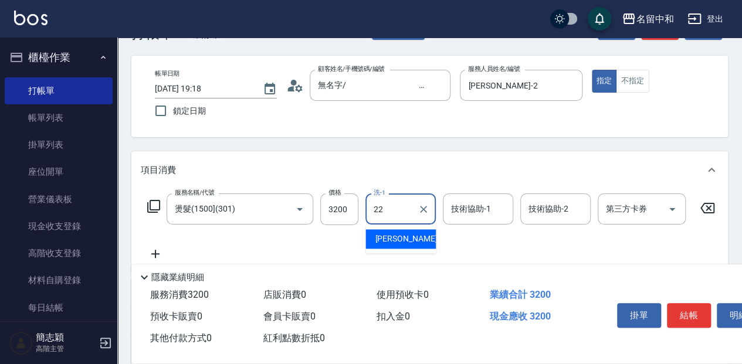
type input "品絜-22"
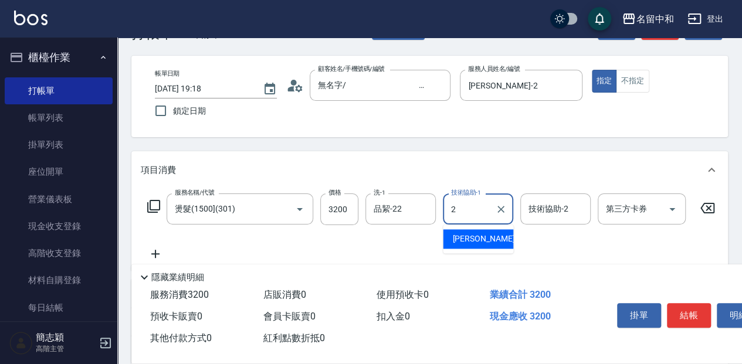
type input "[PERSON_NAME]-2"
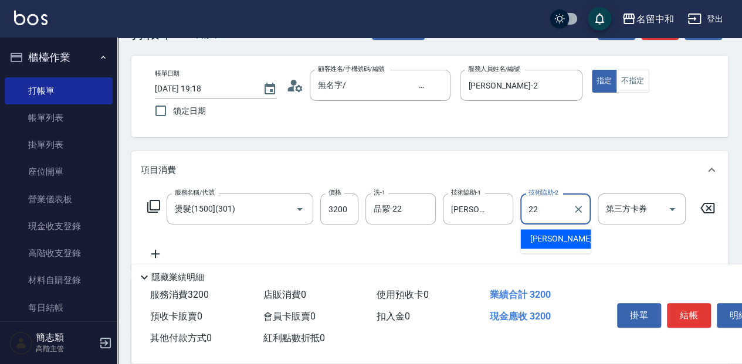
type input "品絜-22"
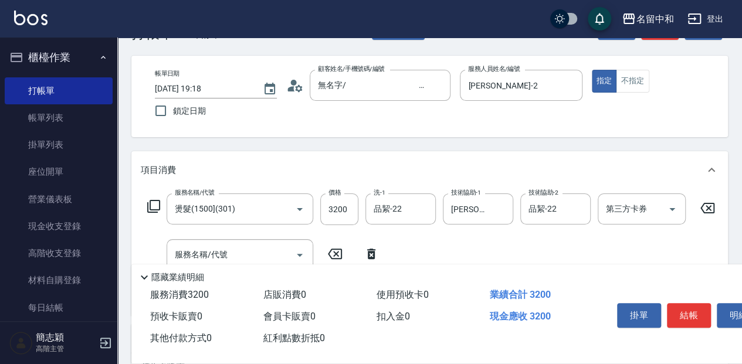
click at [157, 209] on icon at bounding box center [153, 206] width 13 height 13
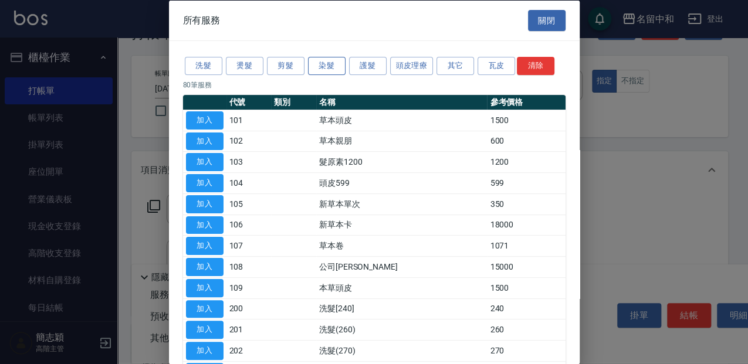
click at [333, 66] on button "染髮" at bounding box center [327, 66] width 38 height 18
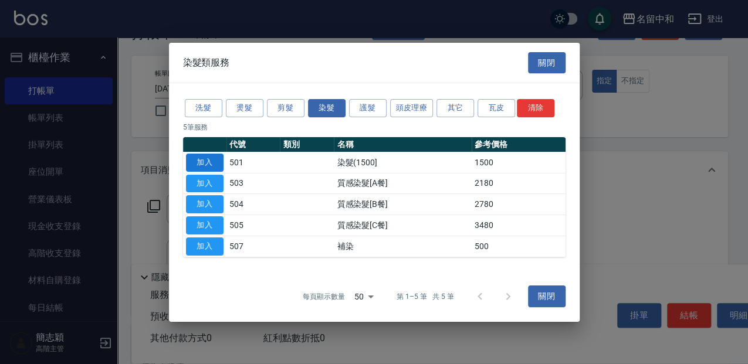
click at [214, 166] on button "加入" at bounding box center [205, 163] width 38 height 18
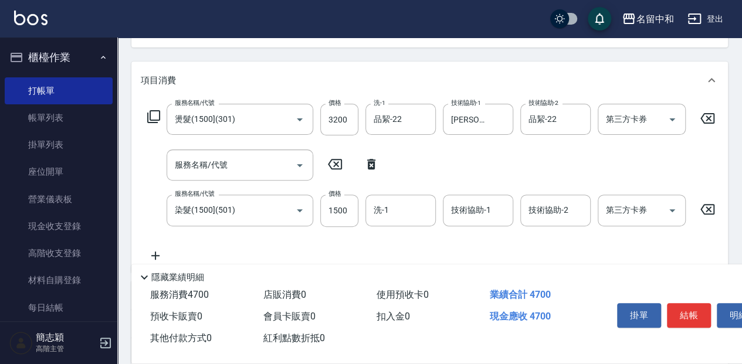
scroll to position [156, 0]
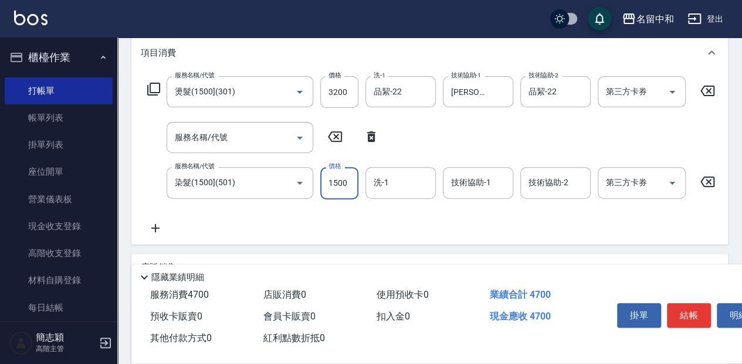
drag, startPoint x: 345, startPoint y: 187, endPoint x: 363, endPoint y: 188, distance: 17.6
click at [345, 187] on input "1500" at bounding box center [339, 183] width 38 height 32
type input "2000"
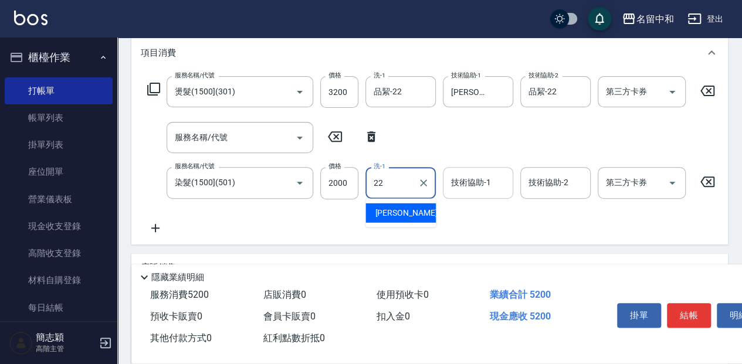
type input "品絜-22"
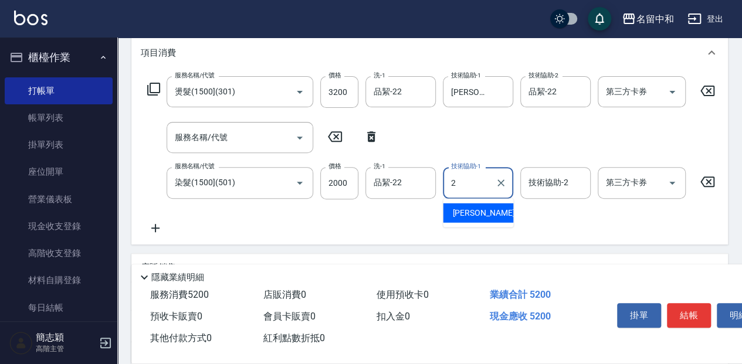
type input "[PERSON_NAME]-2"
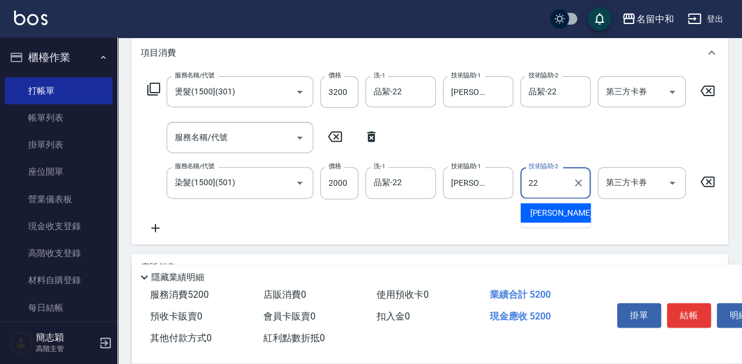
type input "品絜-22"
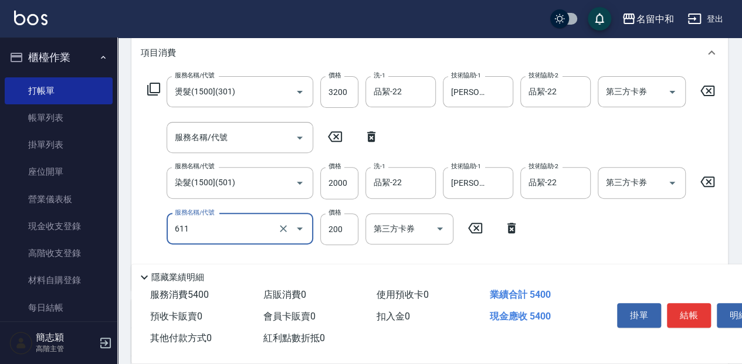
type input "染.頭皮隔離(611)"
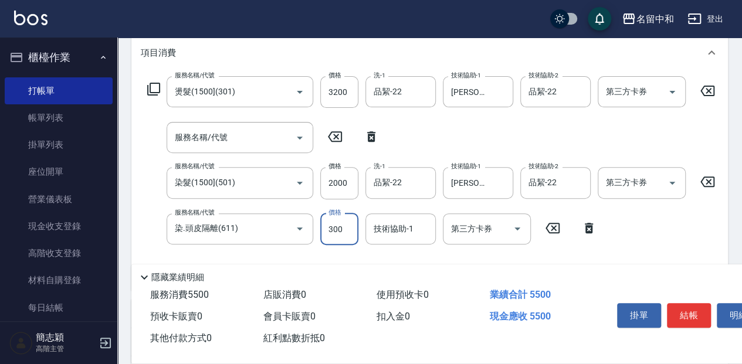
type input "300"
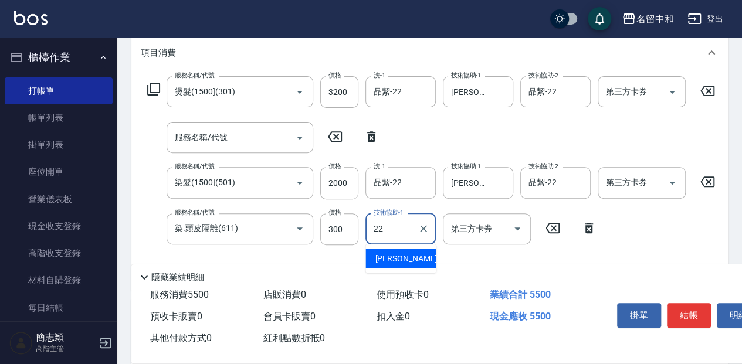
type input "品絜-22"
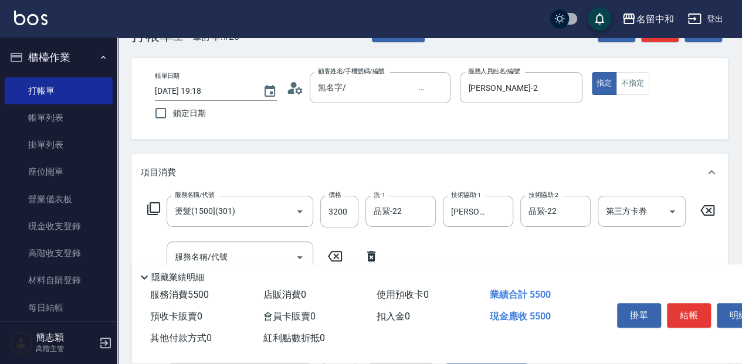
scroll to position [0, 0]
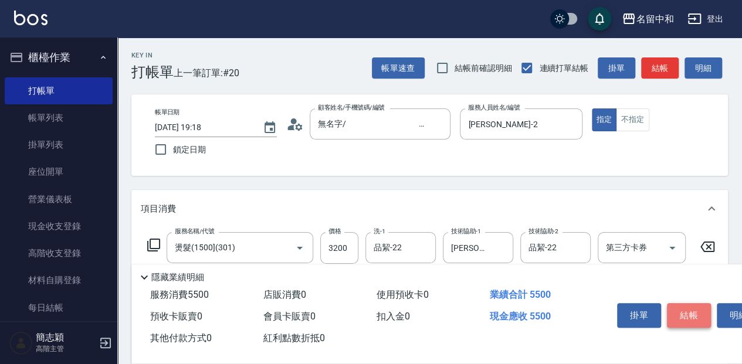
click at [682, 314] on button "結帳" at bounding box center [689, 315] width 44 height 25
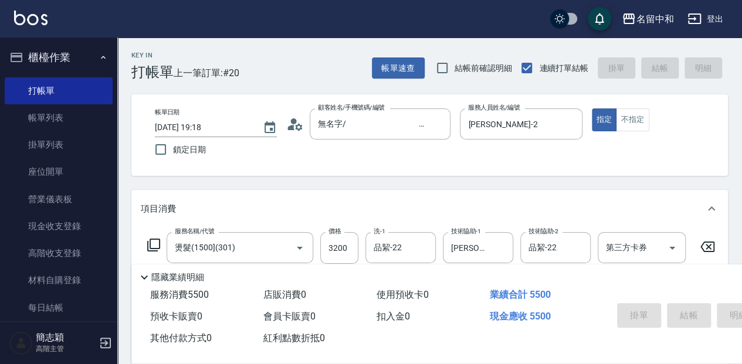
type input "[DATE] 19:20"
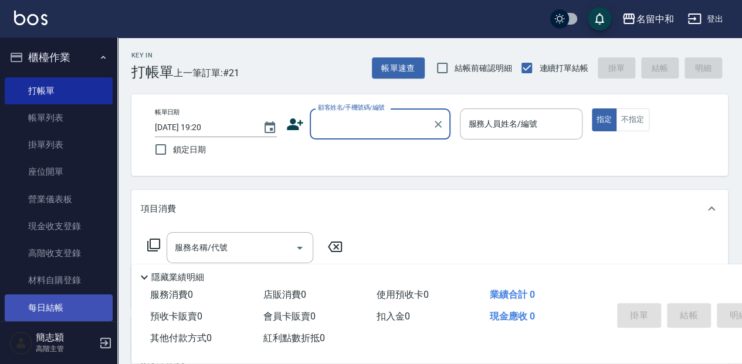
click at [28, 310] on link "每日結帳" at bounding box center [59, 308] width 108 height 27
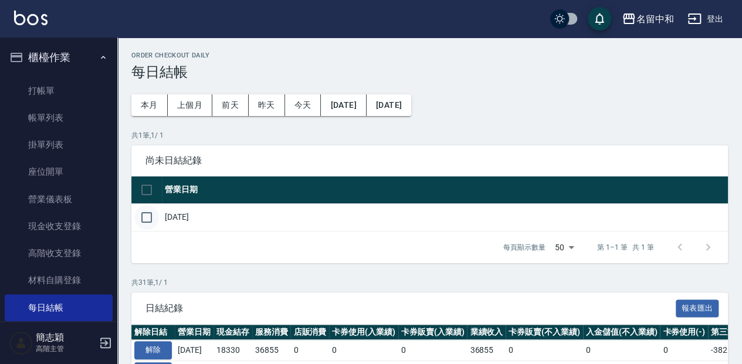
click at [137, 222] on input "checkbox" at bounding box center [146, 217] width 25 height 25
checkbox input "true"
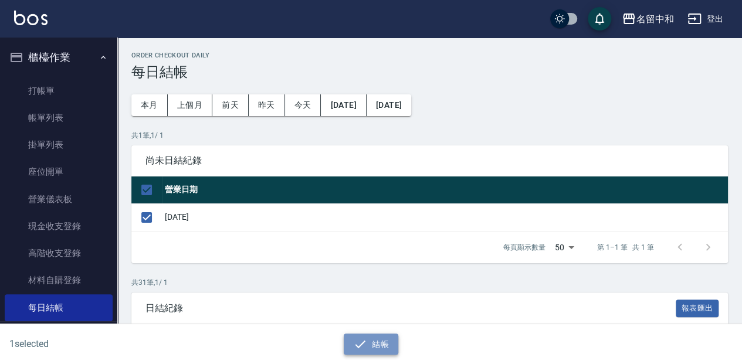
click at [368, 354] on button "結帳" at bounding box center [371, 345] width 55 height 22
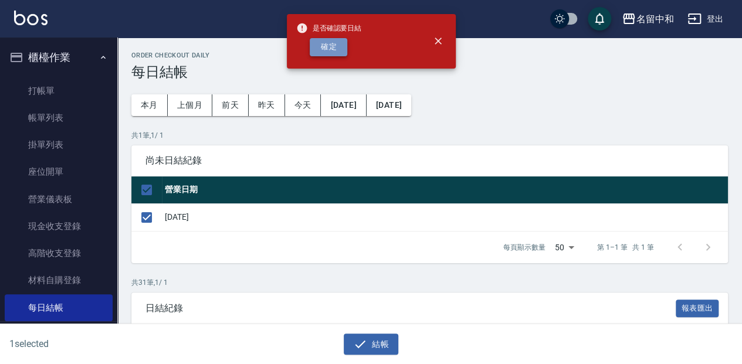
click at [317, 42] on button "確定" at bounding box center [329, 47] width 38 height 18
checkbox input "false"
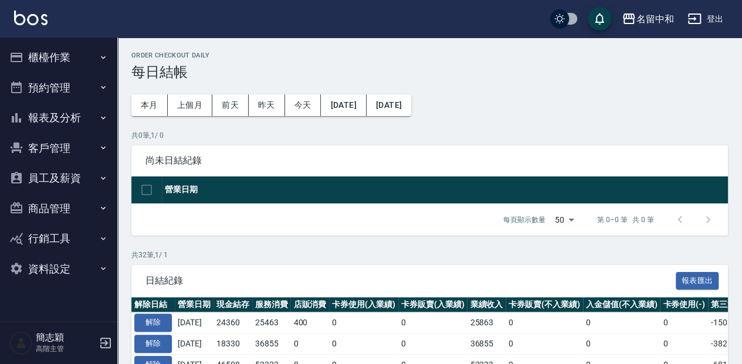
click at [110, 119] on button "報表及分析" at bounding box center [59, 118] width 108 height 31
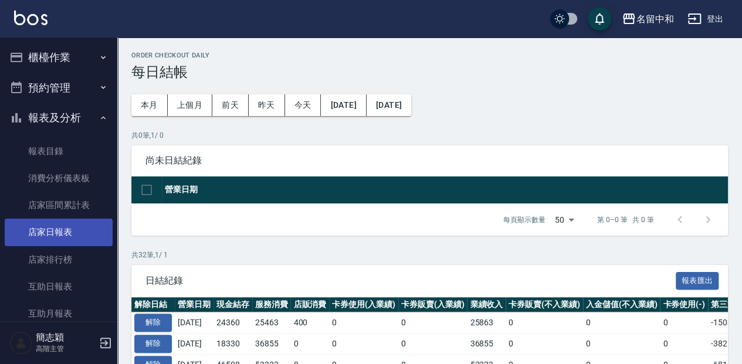
click at [78, 225] on link "店家日報表" at bounding box center [59, 232] width 108 height 27
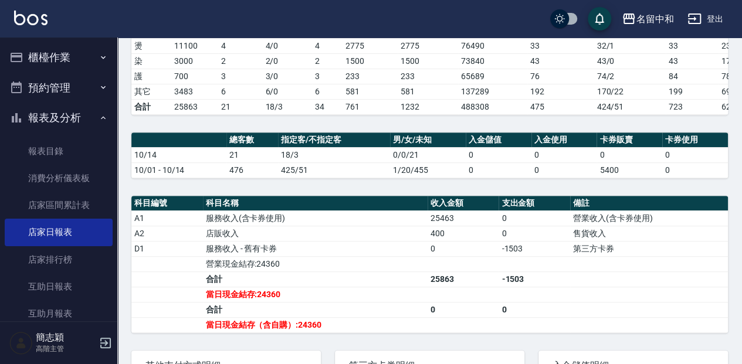
scroll to position [260, 0]
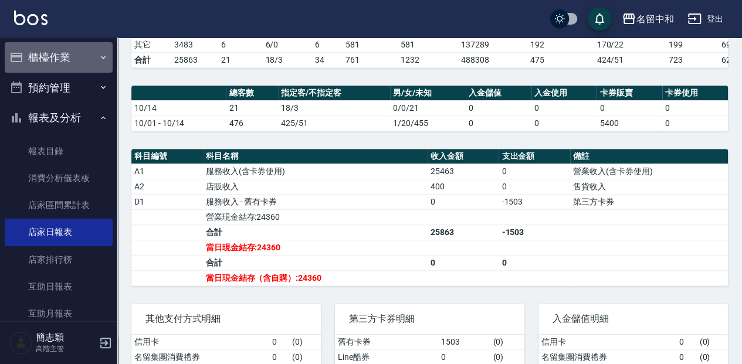
click at [89, 62] on button "櫃檯作業" at bounding box center [59, 57] width 108 height 31
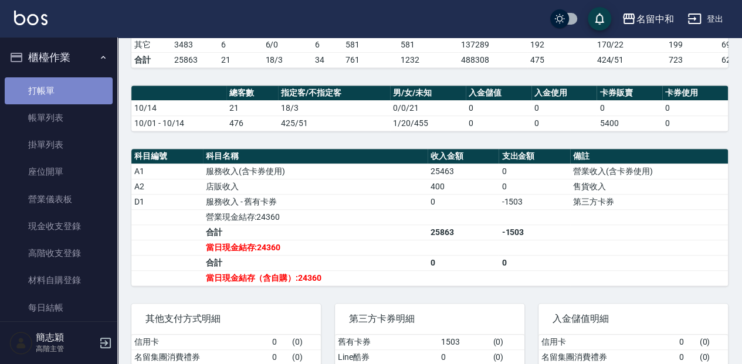
click at [66, 91] on link "打帳單" at bounding box center [59, 90] width 108 height 27
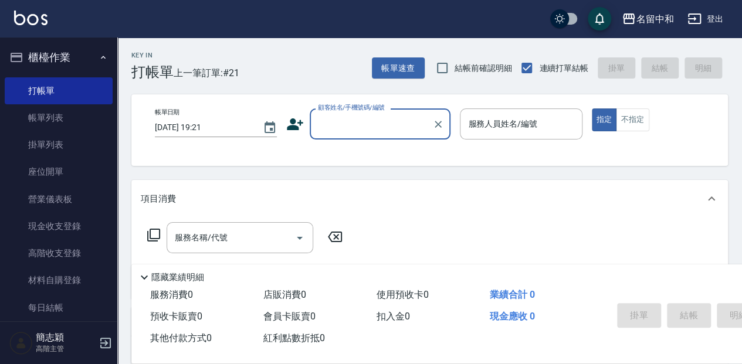
click at [351, 126] on input "顧客姓名/手機號碼/編號" at bounding box center [371, 124] width 113 height 21
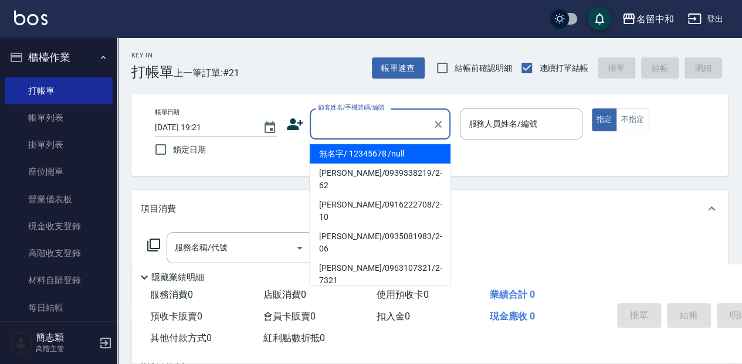
click at [377, 159] on li "無名字/ 12345678 /null" at bounding box center [380, 153] width 141 height 19
type input "無名字/ 12345678 /null"
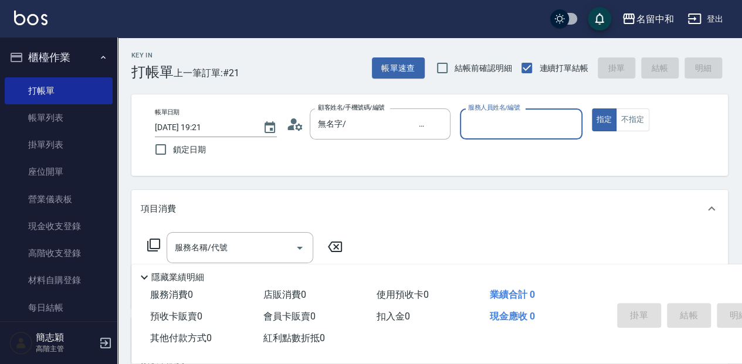
click at [506, 122] on input "服務人員姓名/編號" at bounding box center [520, 124] width 111 height 21
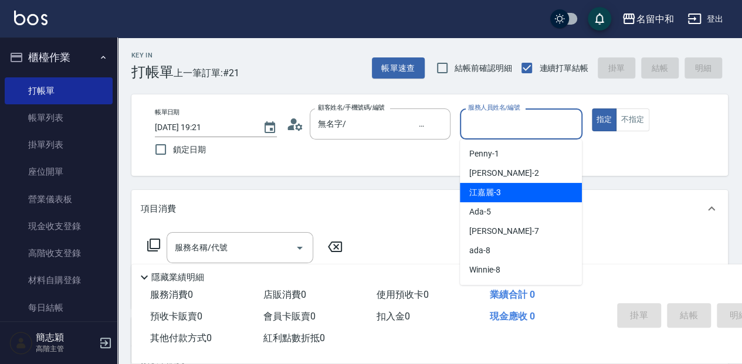
click at [503, 197] on div "江嘉麗 -3" at bounding box center [521, 192] width 122 height 19
type input "江嘉麗-3"
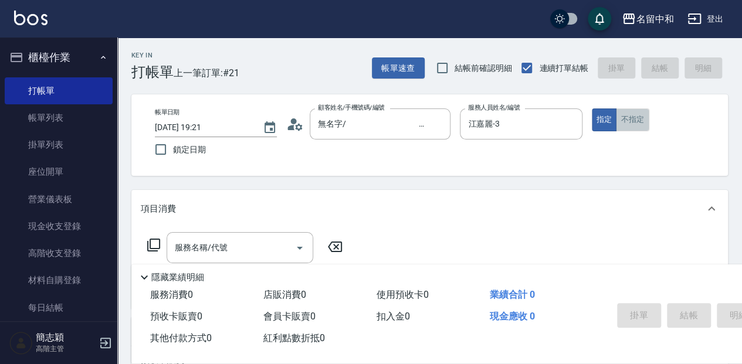
click at [627, 111] on button "不指定" at bounding box center [632, 120] width 33 height 23
click at [205, 243] on div "服務名稱/代號 服務名稱/代號" at bounding box center [240, 247] width 147 height 31
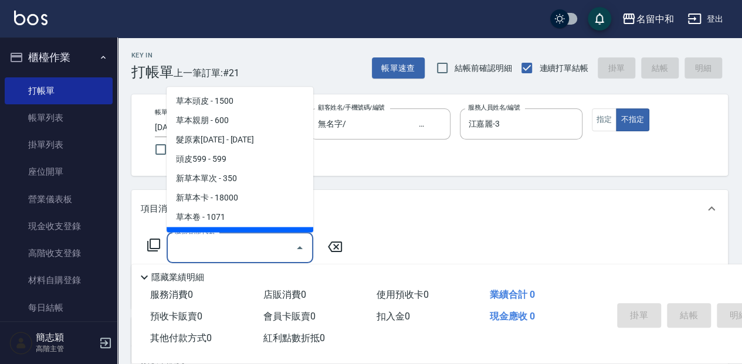
click at [152, 240] on icon at bounding box center [154, 245] width 14 height 14
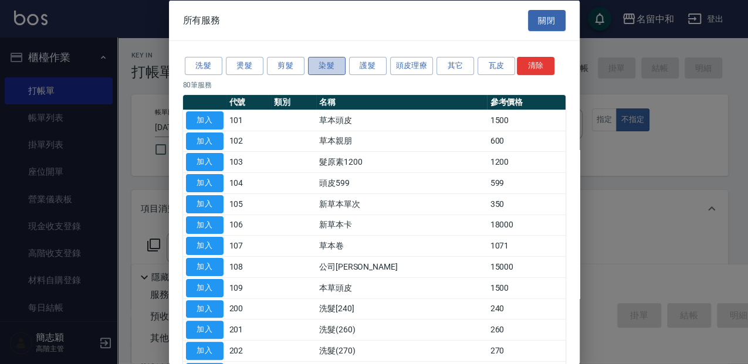
click at [344, 66] on button "染髮" at bounding box center [327, 66] width 38 height 18
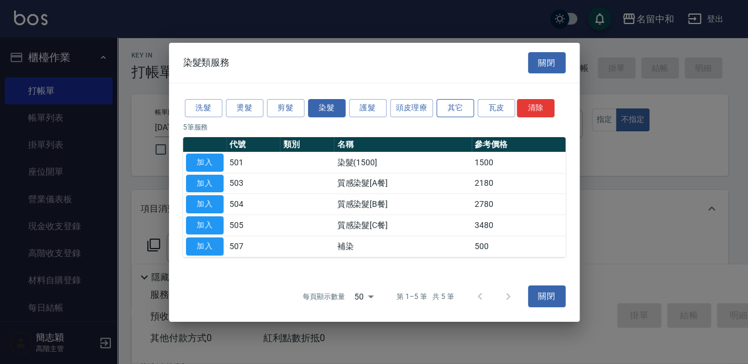
click at [447, 110] on button "其它" at bounding box center [455, 108] width 38 height 18
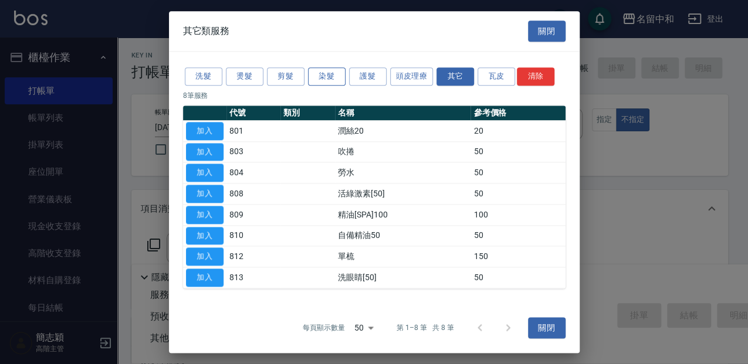
click at [326, 82] on button "染髮" at bounding box center [327, 76] width 38 height 18
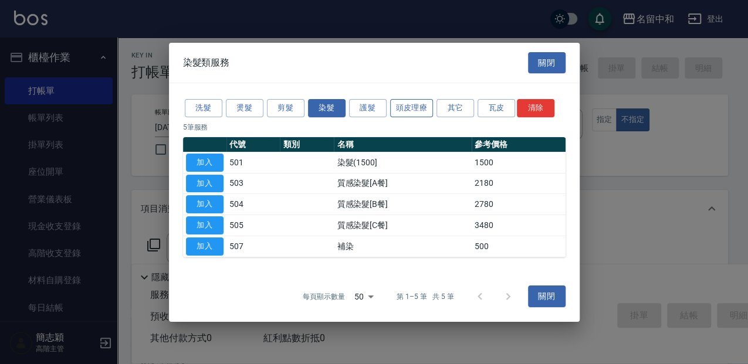
click at [411, 110] on button "頭皮理療" at bounding box center [411, 108] width 43 height 18
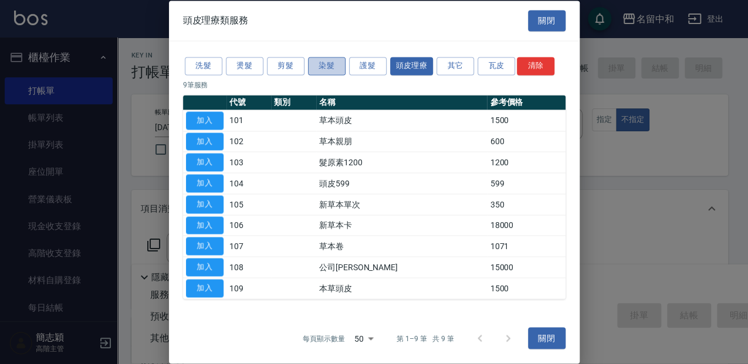
click at [317, 69] on button "染髮" at bounding box center [327, 66] width 38 height 18
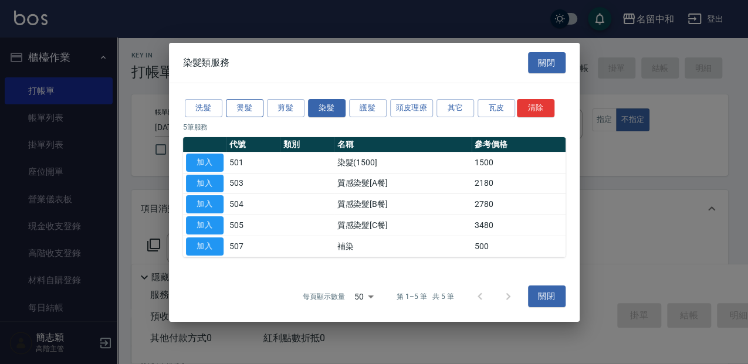
click at [256, 107] on button "燙髮" at bounding box center [245, 108] width 38 height 18
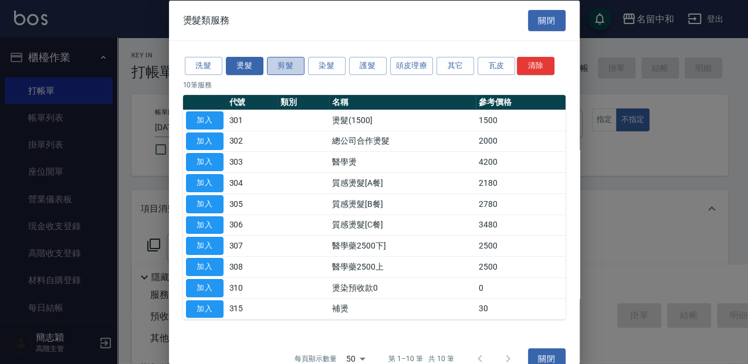
click at [278, 65] on button "剪髮" at bounding box center [286, 66] width 38 height 18
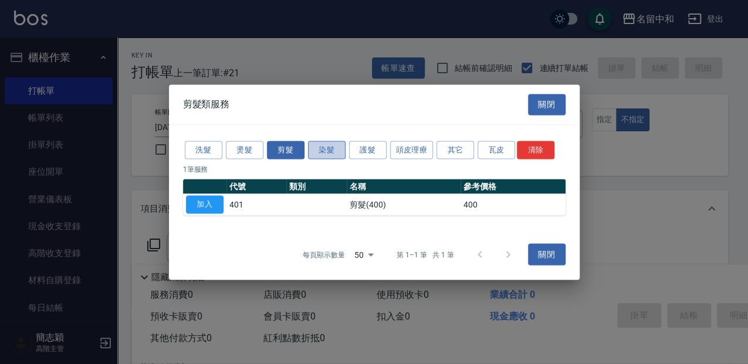
click at [325, 145] on button "染髮" at bounding box center [327, 150] width 38 height 18
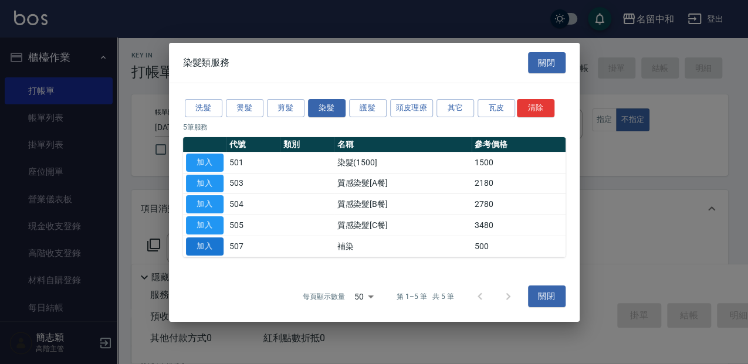
click at [214, 239] on button "加入" at bounding box center [205, 247] width 38 height 18
type input "補染(507)"
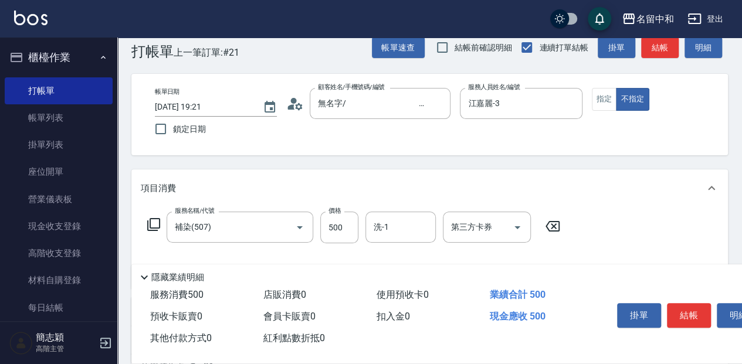
scroll to position [39, 0]
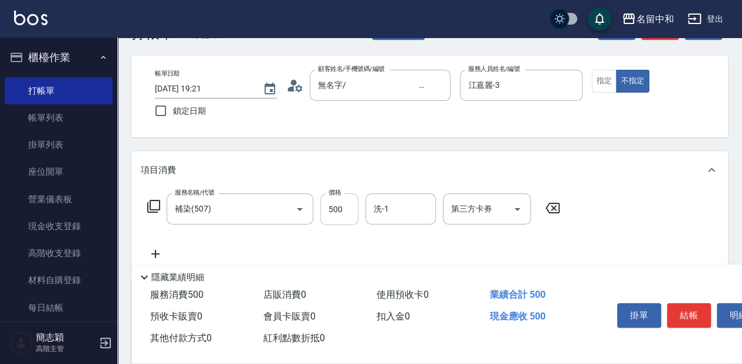
click at [341, 208] on input "500" at bounding box center [339, 210] width 38 height 32
type input "1000"
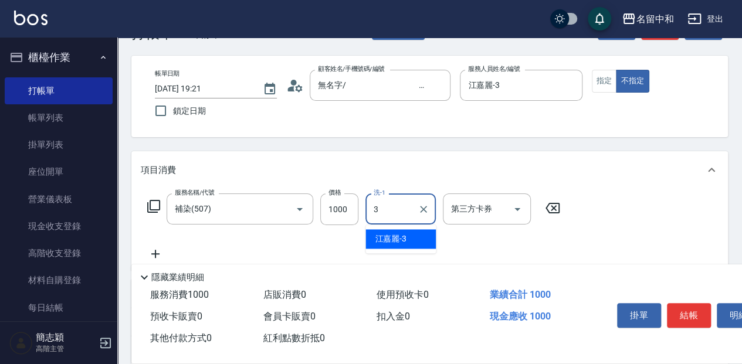
type input "江嘉麗-3"
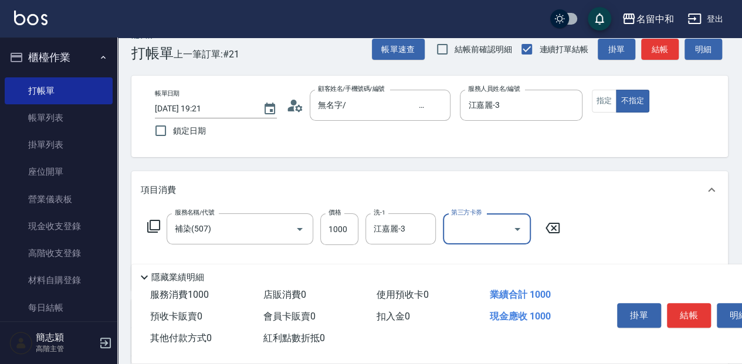
scroll to position [0, 0]
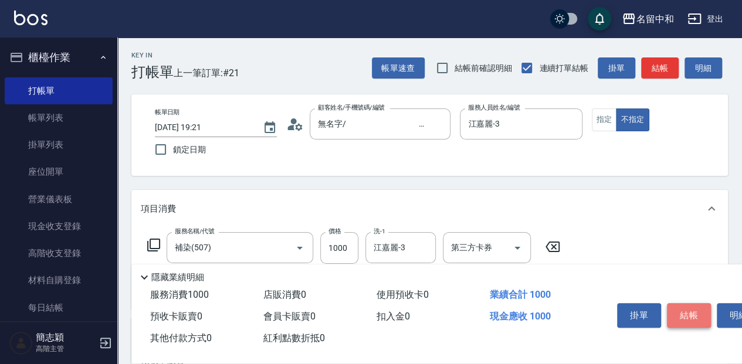
click at [699, 313] on button "結帳" at bounding box center [689, 315] width 44 height 25
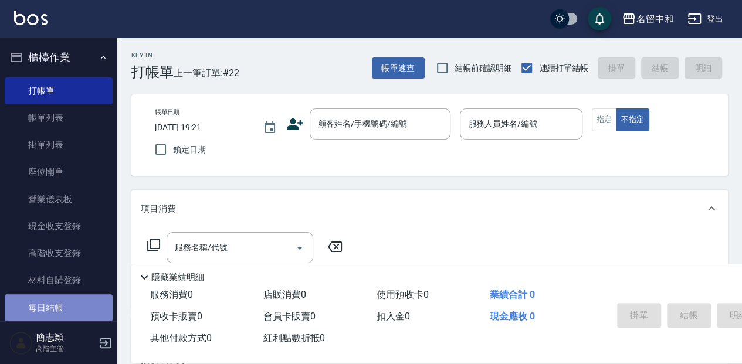
click at [61, 312] on link "每日結帳" at bounding box center [59, 308] width 108 height 27
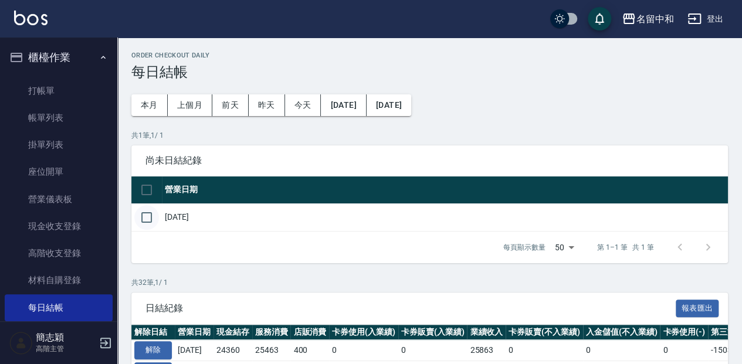
click at [154, 226] on input "checkbox" at bounding box center [146, 217] width 25 height 25
checkbox input "true"
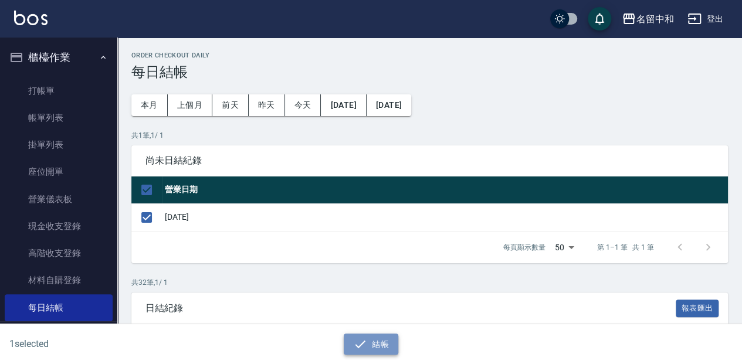
click at [372, 348] on button "結帳" at bounding box center [371, 345] width 55 height 22
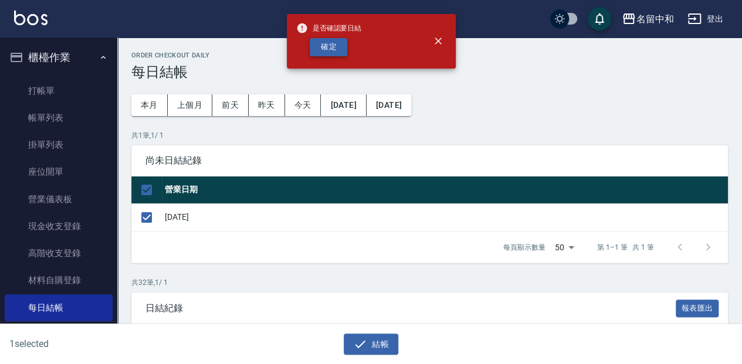
click at [340, 53] on button "確定" at bounding box center [329, 47] width 38 height 18
checkbox input "false"
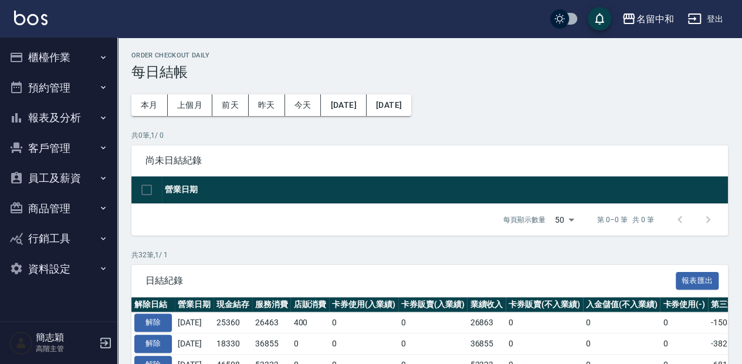
click at [75, 111] on button "報表及分析" at bounding box center [59, 118] width 108 height 31
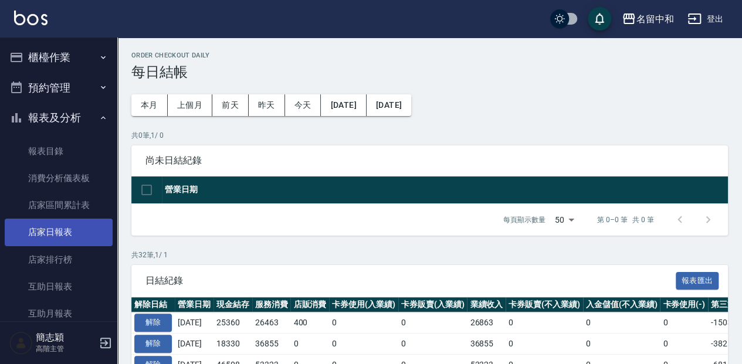
click at [77, 231] on link "店家日報表" at bounding box center [59, 232] width 108 height 27
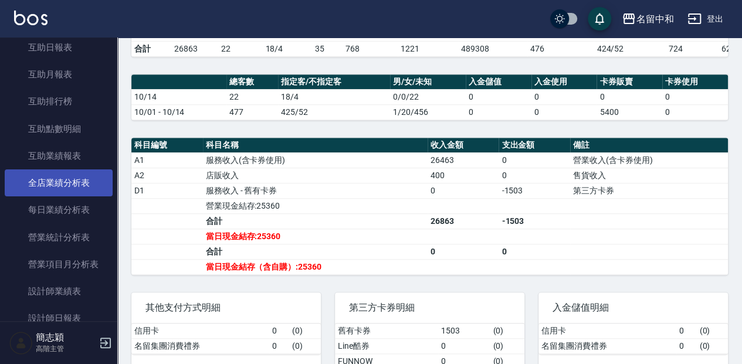
scroll to position [273, 0]
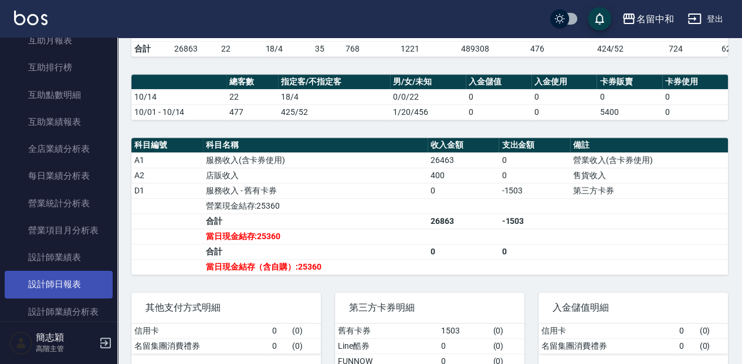
click at [70, 287] on link "設計師日報表" at bounding box center [59, 284] width 108 height 27
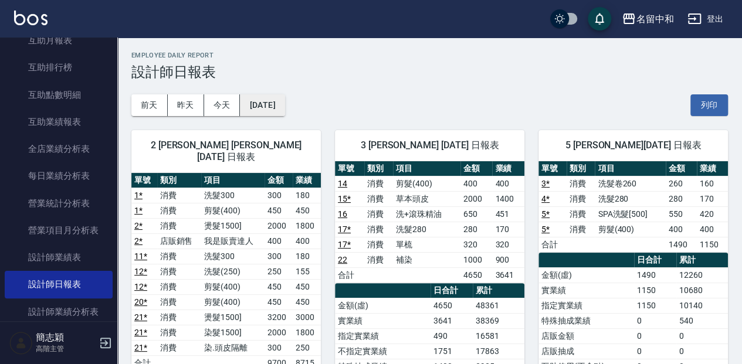
click at [285, 107] on button "[DATE]" at bounding box center [262, 105] width 45 height 22
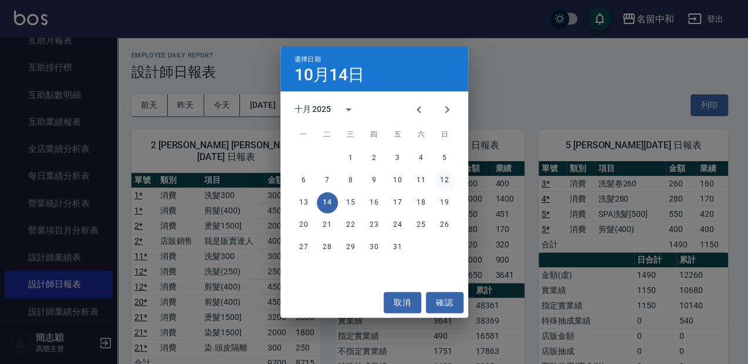
click at [443, 175] on button "12" at bounding box center [444, 180] width 21 height 21
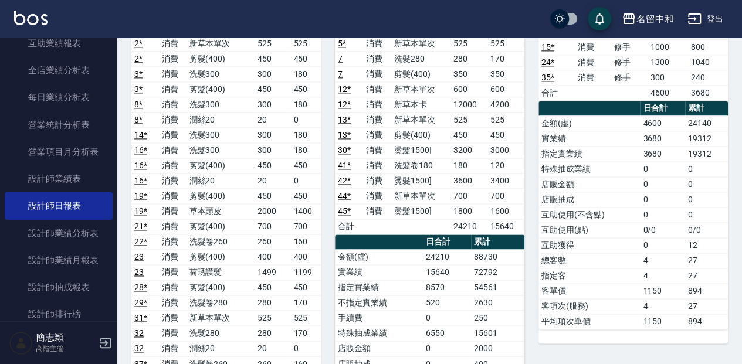
scroll to position [743, 0]
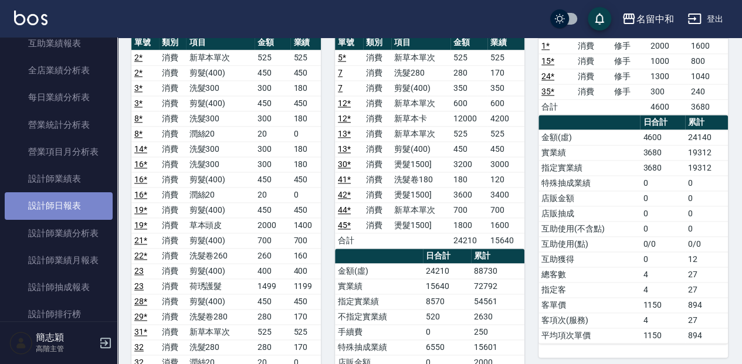
click at [82, 208] on link "設計師日報表" at bounding box center [59, 205] width 108 height 27
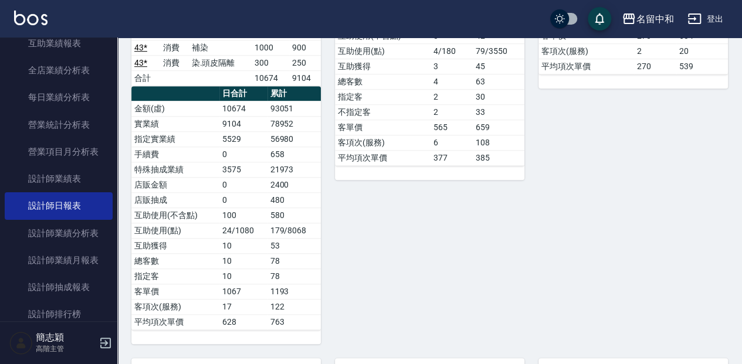
scroll to position [352, 0]
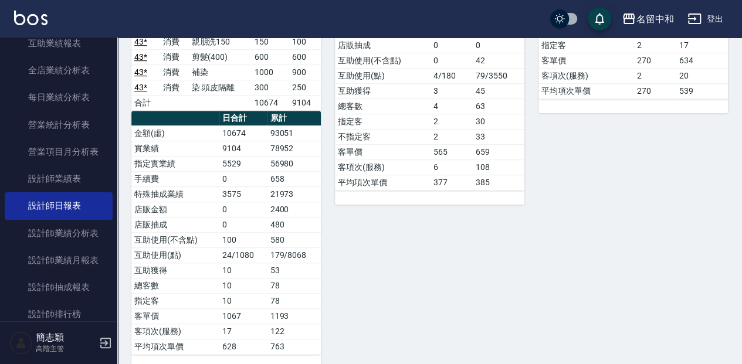
drag, startPoint x: 154, startPoint y: 177, endPoint x: 153, endPoint y: 161, distance: 16.5
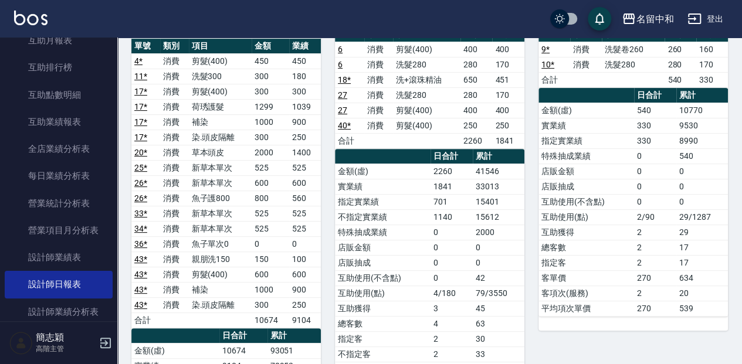
scroll to position [0, 0]
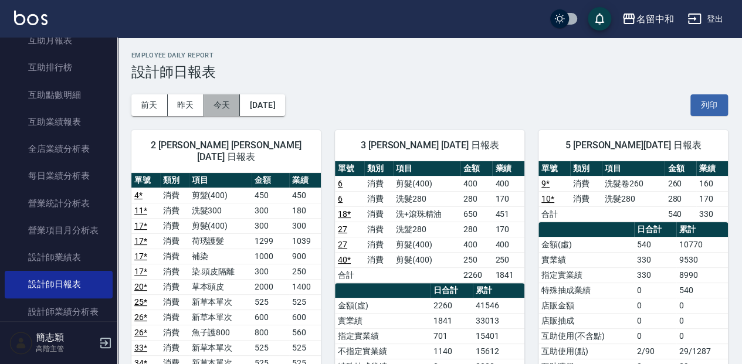
click at [223, 103] on button "今天" at bounding box center [222, 105] width 36 height 22
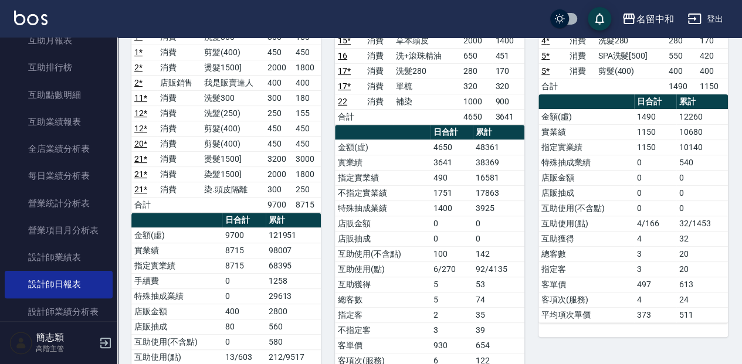
scroll to position [156, 0]
